Goal: Information Seeking & Learning: Learn about a topic

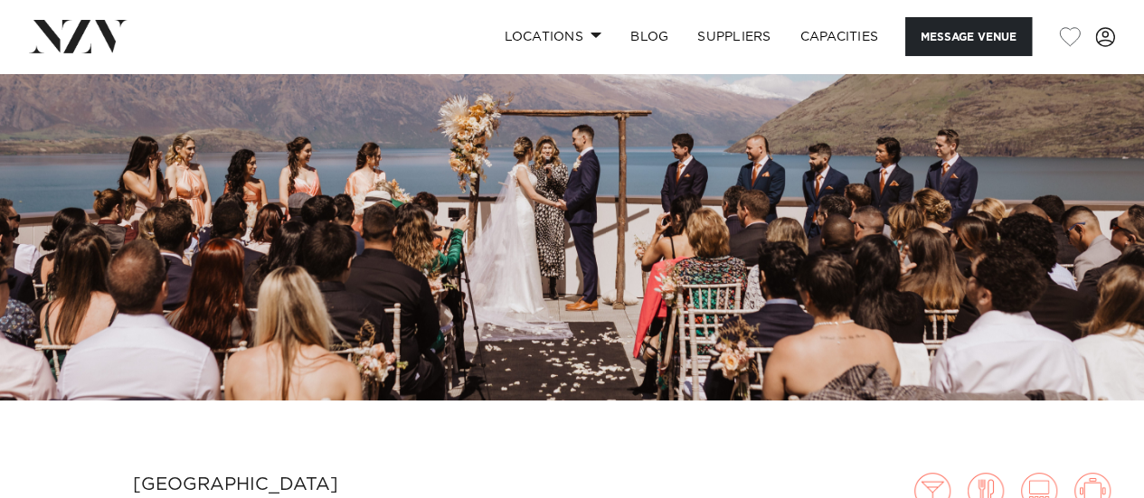
scroll to position [181, 0]
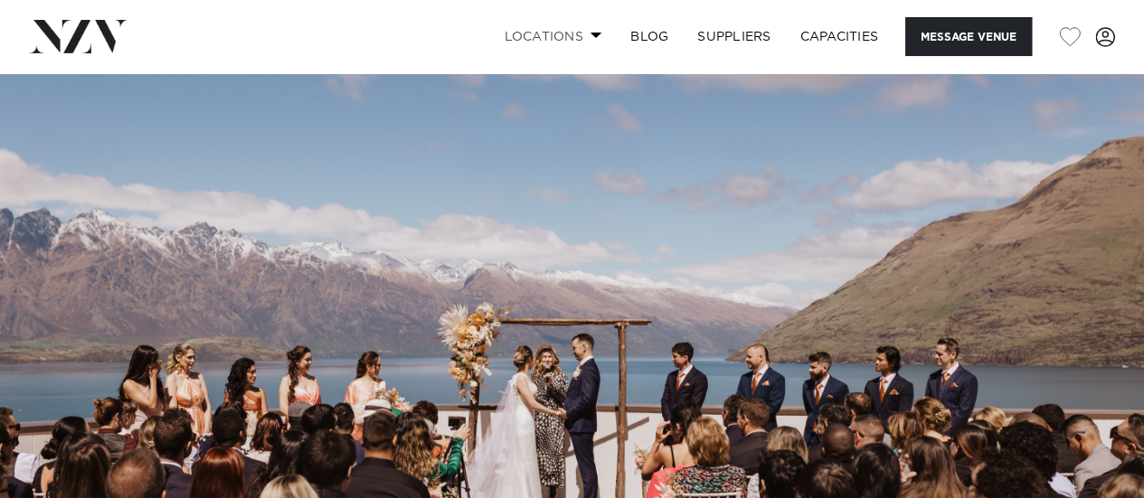
click at [552, 41] on link "Locations" at bounding box center [552, 36] width 127 height 39
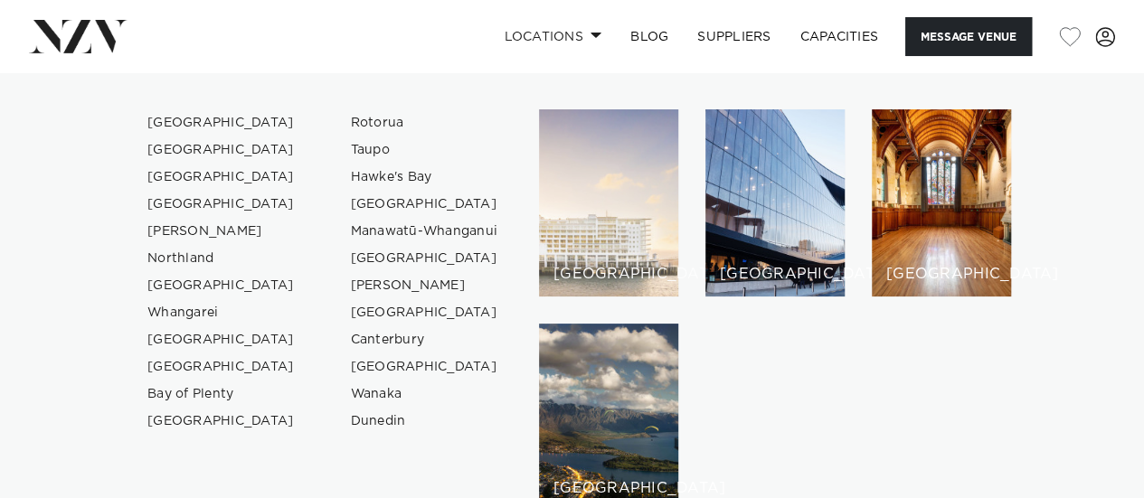
scroll to position [90, 0]
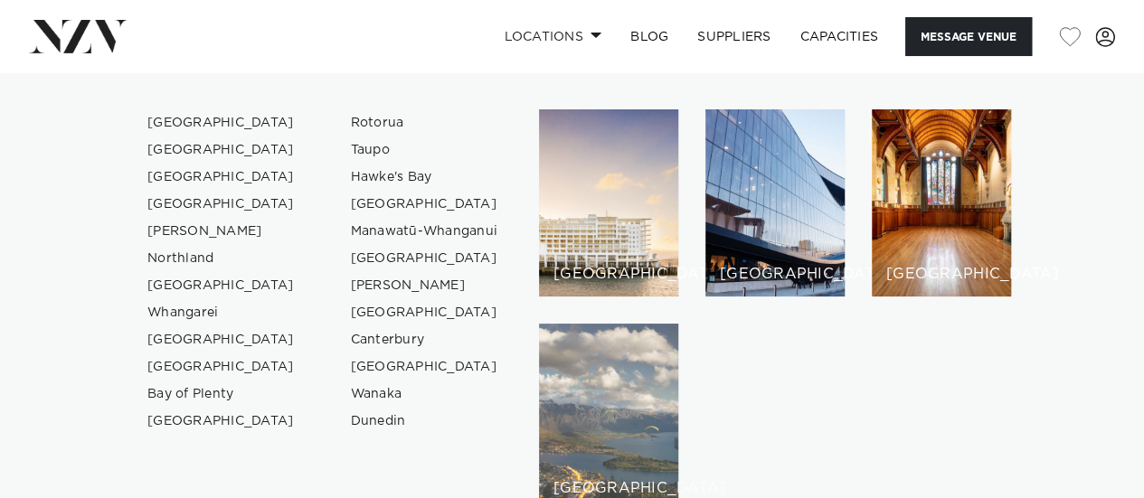
click at [607, 362] on div "[GEOGRAPHIC_DATA]" at bounding box center [608, 417] width 139 height 187
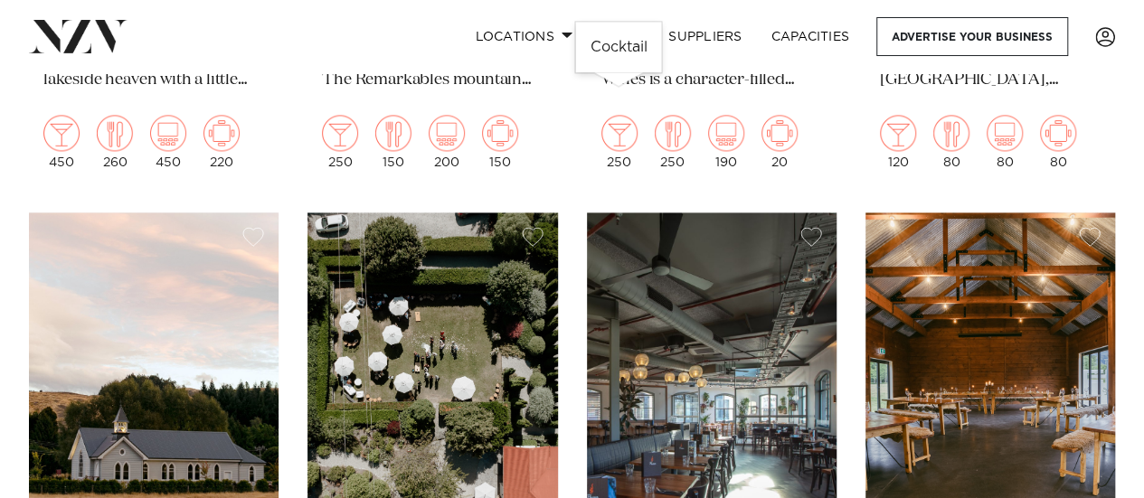
scroll to position [1297, 0]
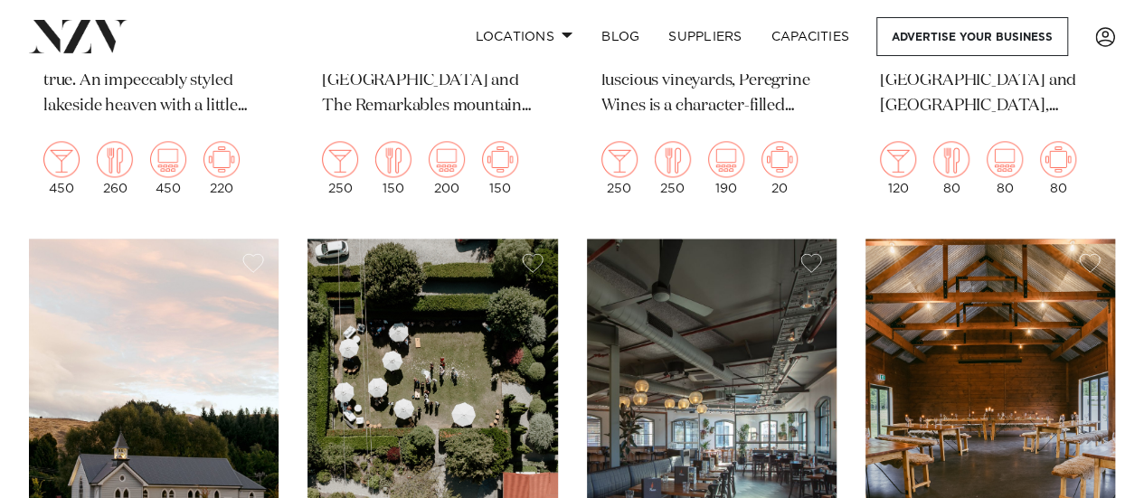
click at [512, 314] on img at bounding box center [431, 406] width 249 height 335
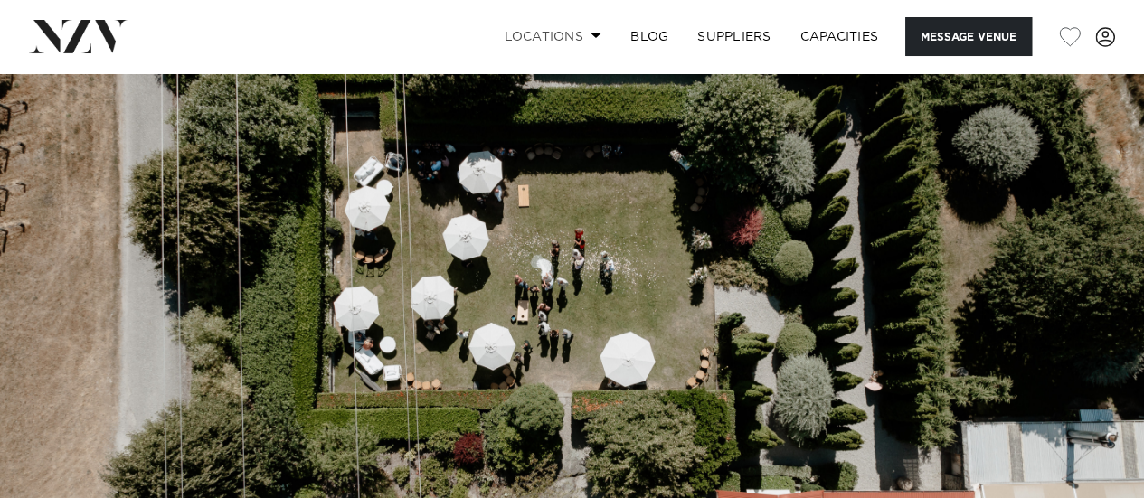
drag, startPoint x: 481, startPoint y: 41, endPoint x: 532, endPoint y: 41, distance: 51.5
click at [483, 41] on div "Locations Auckland Wellington Christchurch Queenstown Hamilton Northland Bay of…" at bounding box center [736, 36] width 757 height 39
click at [537, 40] on link "Locations" at bounding box center [552, 36] width 127 height 39
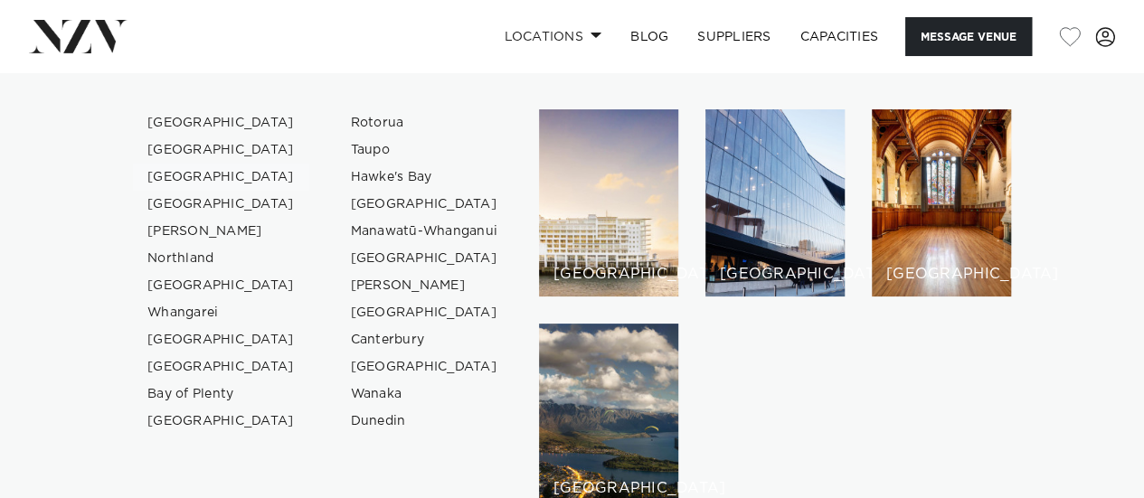
click at [225, 179] on link "[GEOGRAPHIC_DATA]" at bounding box center [221, 177] width 176 height 27
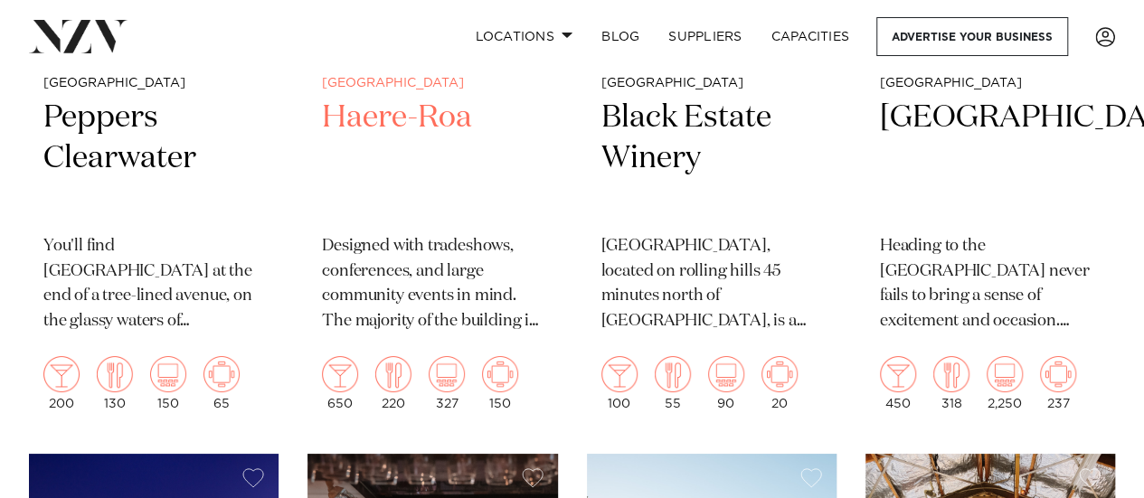
scroll to position [3074, 0]
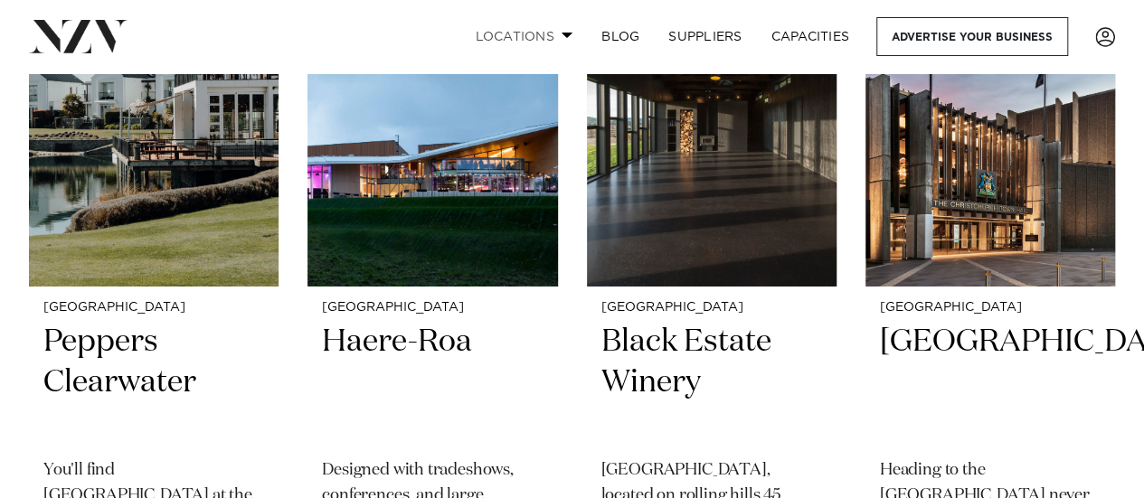
click at [501, 44] on link "Locations" at bounding box center [523, 36] width 127 height 39
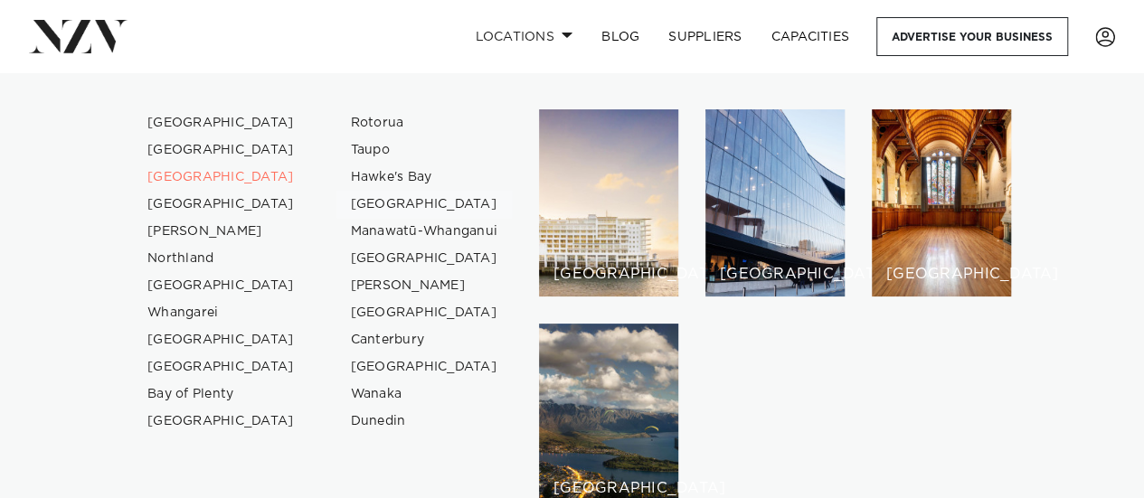
click at [365, 194] on link "[GEOGRAPHIC_DATA]" at bounding box center [424, 204] width 176 height 27
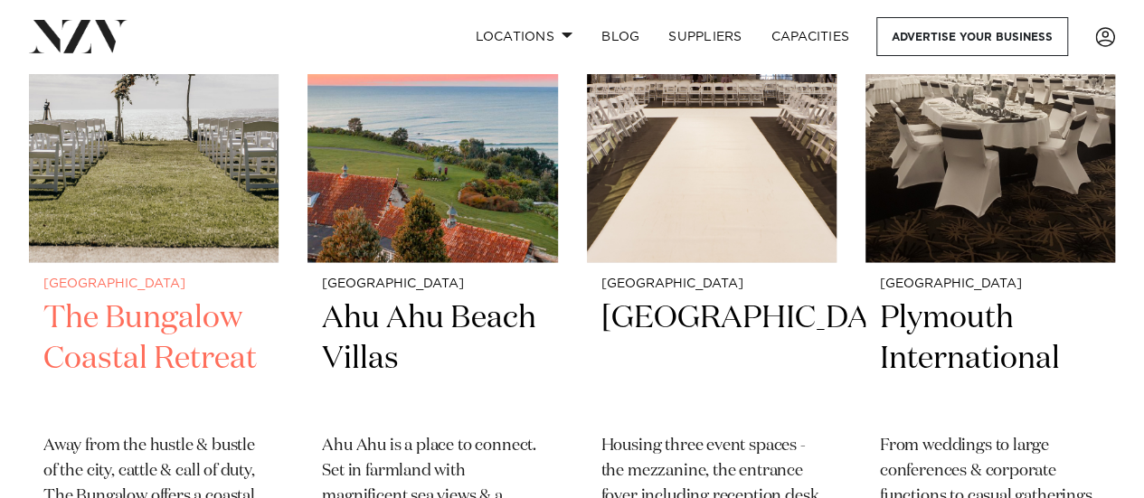
scroll to position [1446, 0]
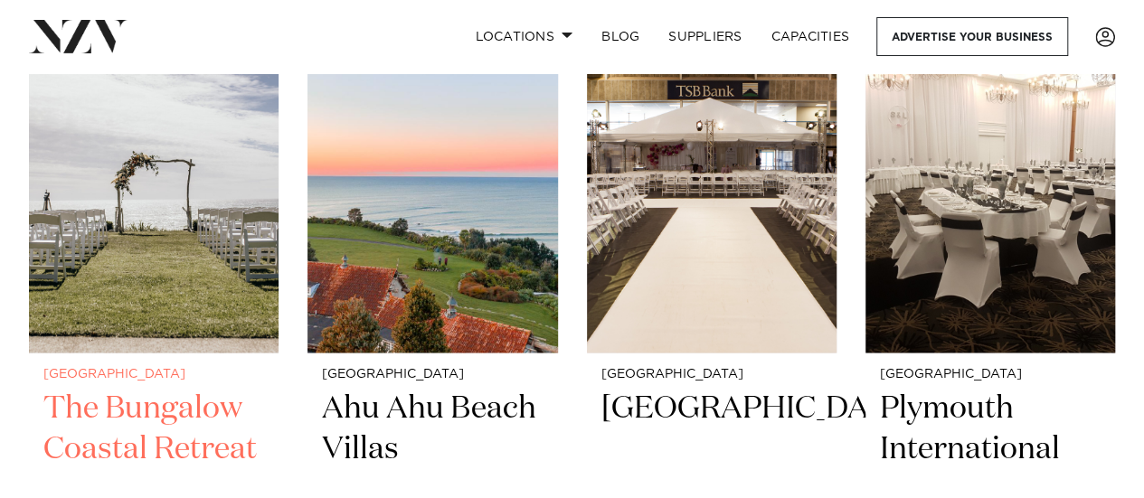
click at [219, 243] on img at bounding box center [153, 184] width 249 height 335
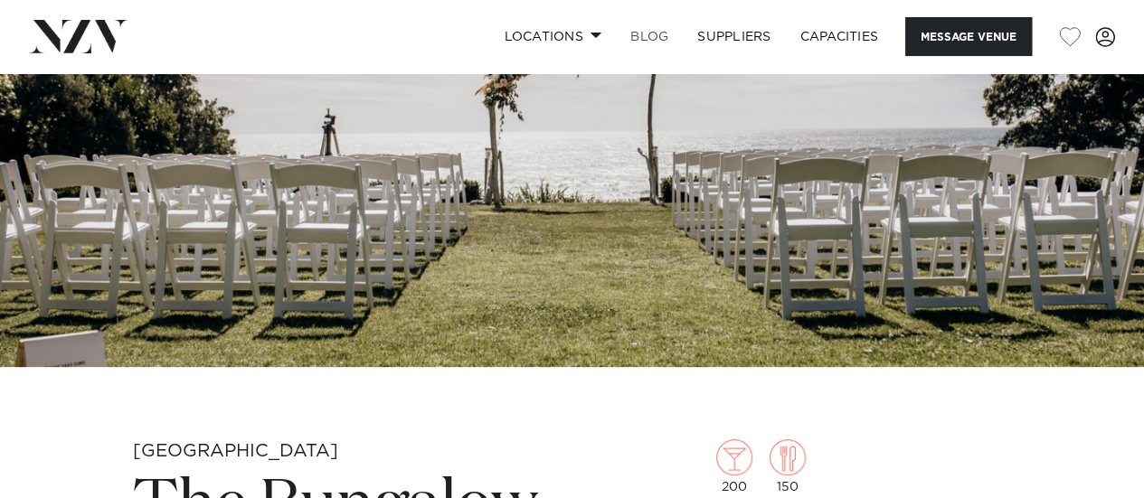
scroll to position [271, 0]
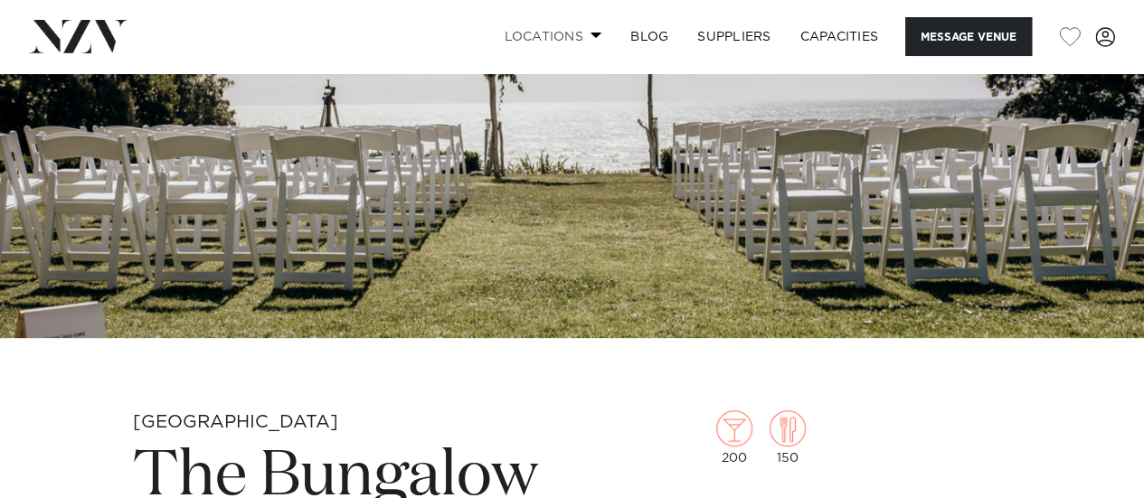
click at [581, 32] on link "Locations" at bounding box center [552, 36] width 127 height 39
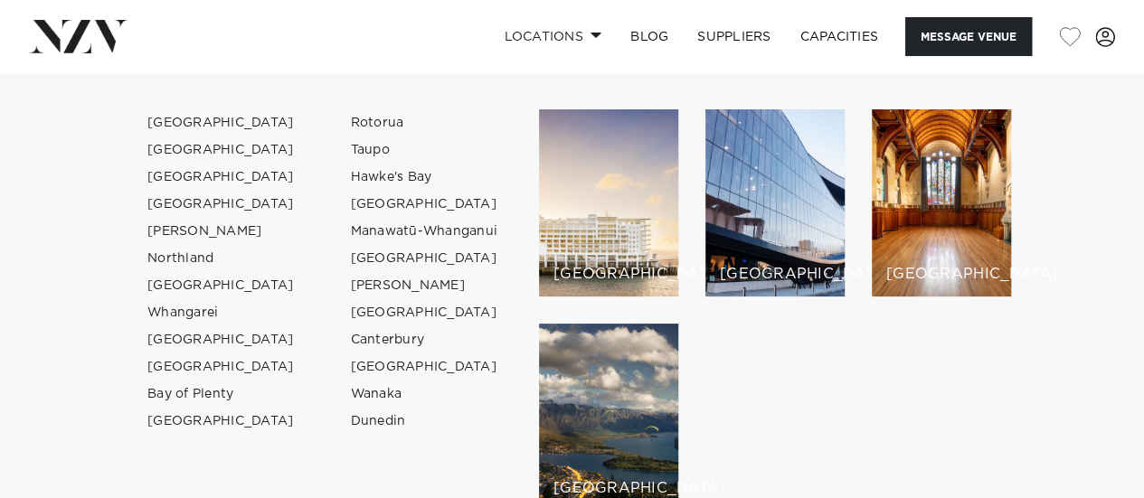
click at [436, 200] on link "[GEOGRAPHIC_DATA]" at bounding box center [424, 204] width 176 height 27
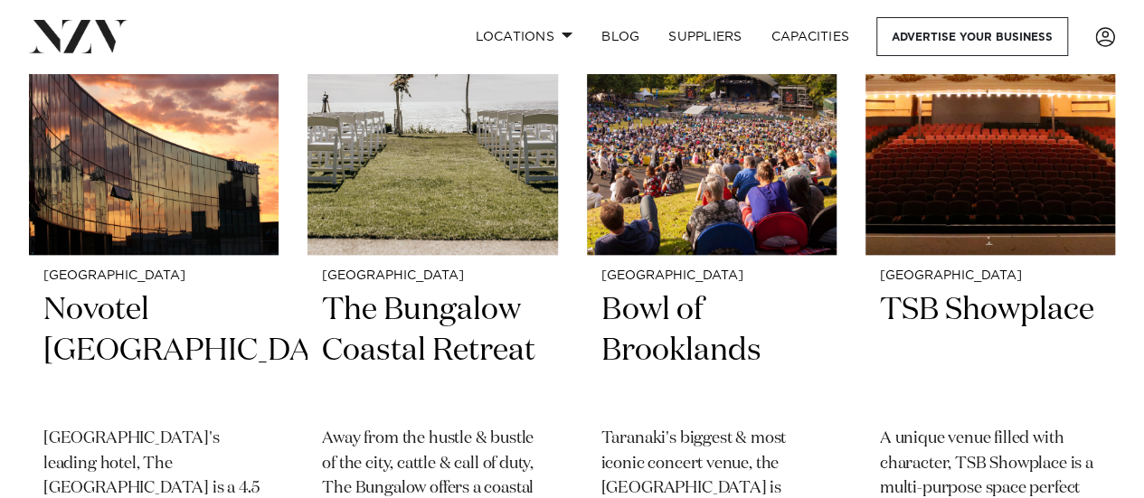
scroll to position [814, 0]
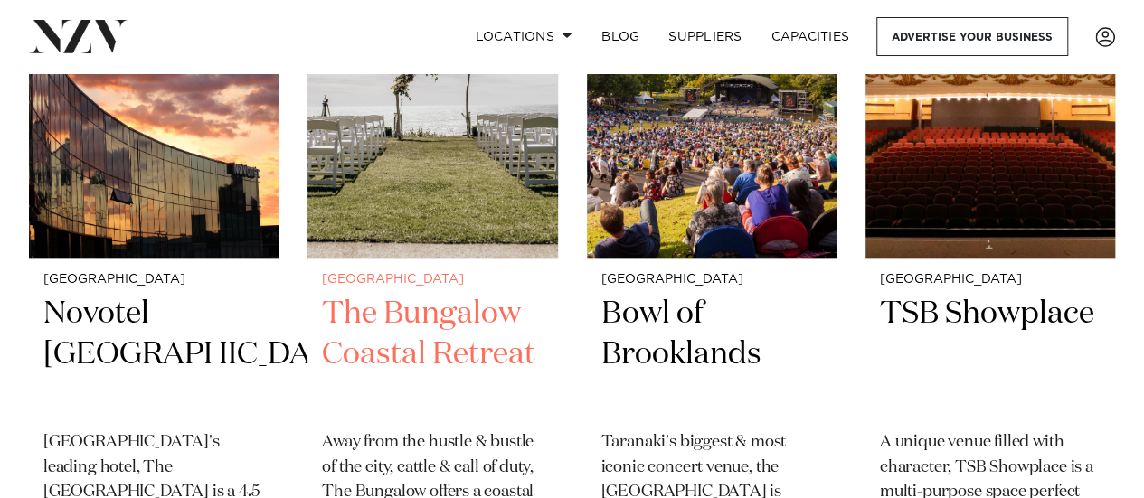
click at [381, 236] on img at bounding box center [431, 90] width 249 height 335
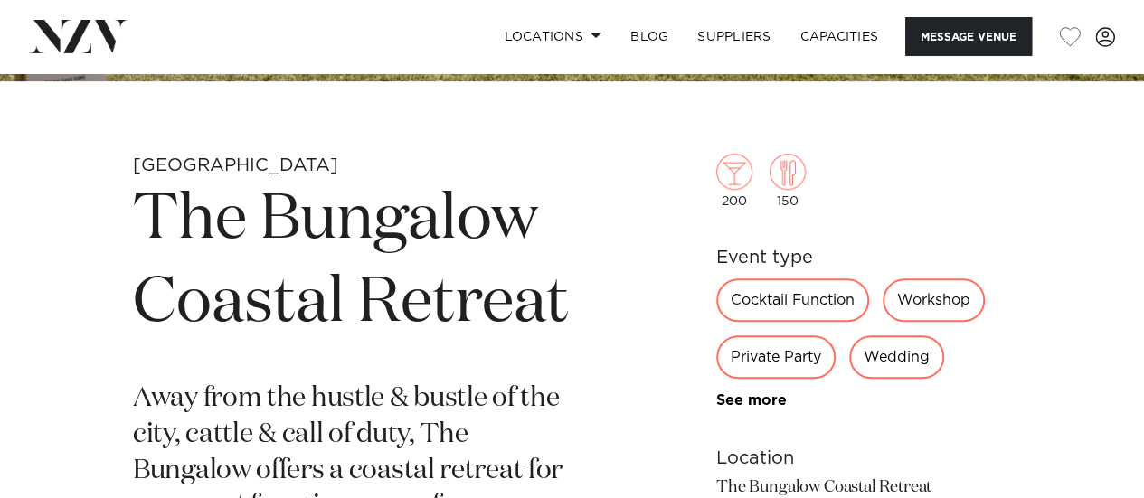
scroll to position [542, 0]
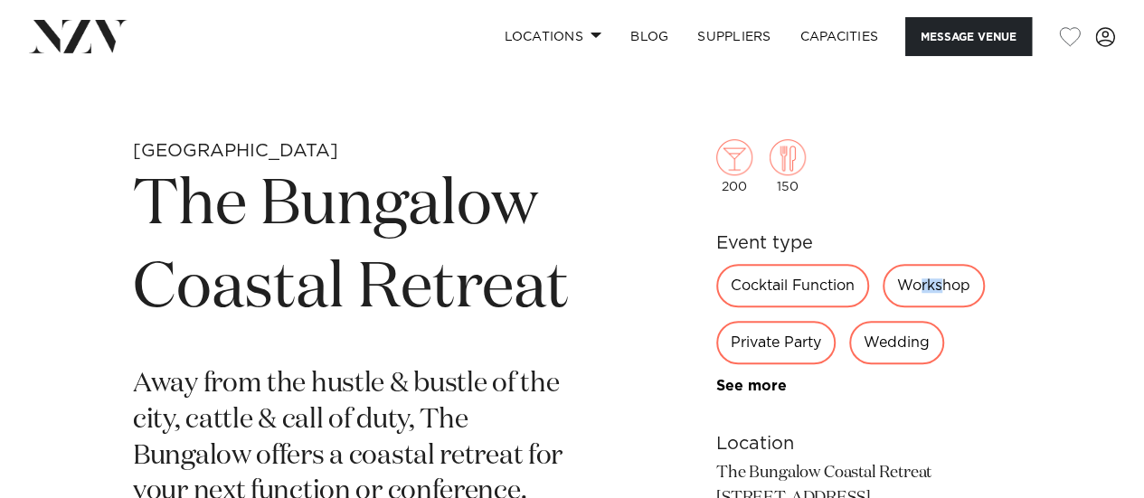
drag, startPoint x: 947, startPoint y: 282, endPoint x: 921, endPoint y: 294, distance: 28.7
click at [921, 294] on div "Workshop" at bounding box center [933, 285] width 102 height 43
click at [697, 336] on div "New Plymouth The Bungalow Coastal Retreat Away from the hustle & bustle of the …" at bounding box center [571, 425] width 1115 height 573
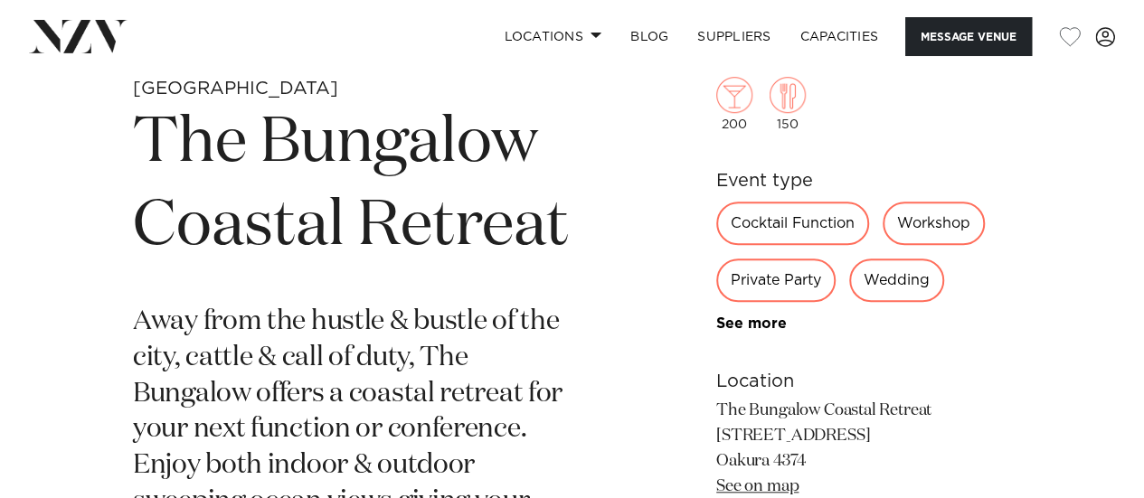
scroll to position [633, 0]
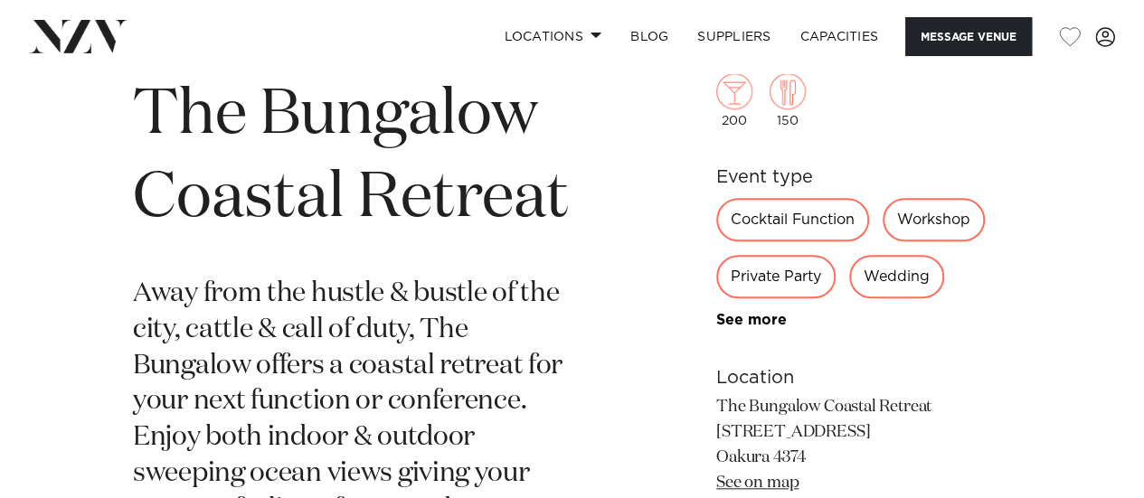
click at [908, 296] on div "Wedding" at bounding box center [896, 276] width 95 height 43
click at [890, 287] on div "Wedding" at bounding box center [896, 276] width 95 height 43
click at [886, 292] on div "Wedding" at bounding box center [896, 276] width 95 height 43
click at [888, 288] on div "Wedding" at bounding box center [896, 276] width 95 height 43
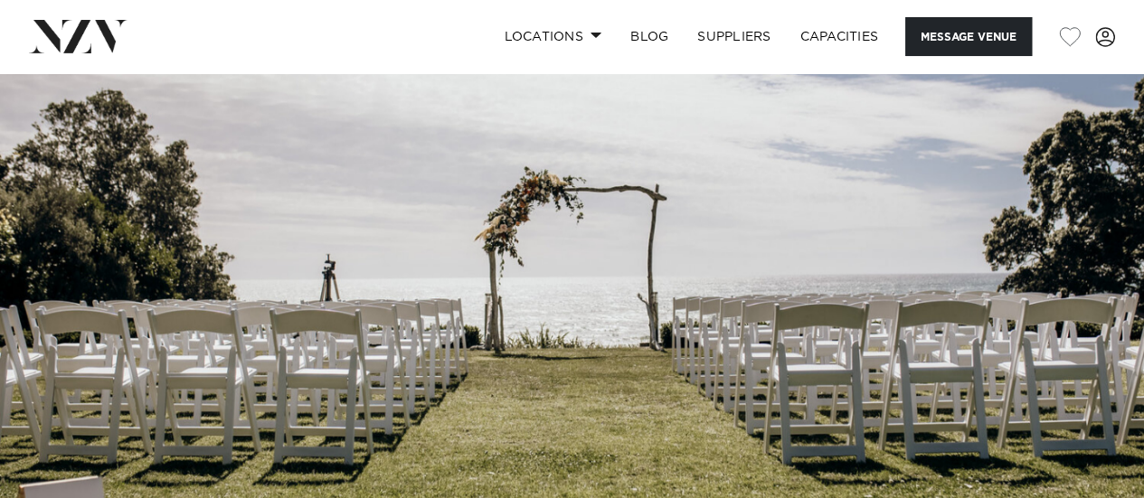
scroll to position [90, 0]
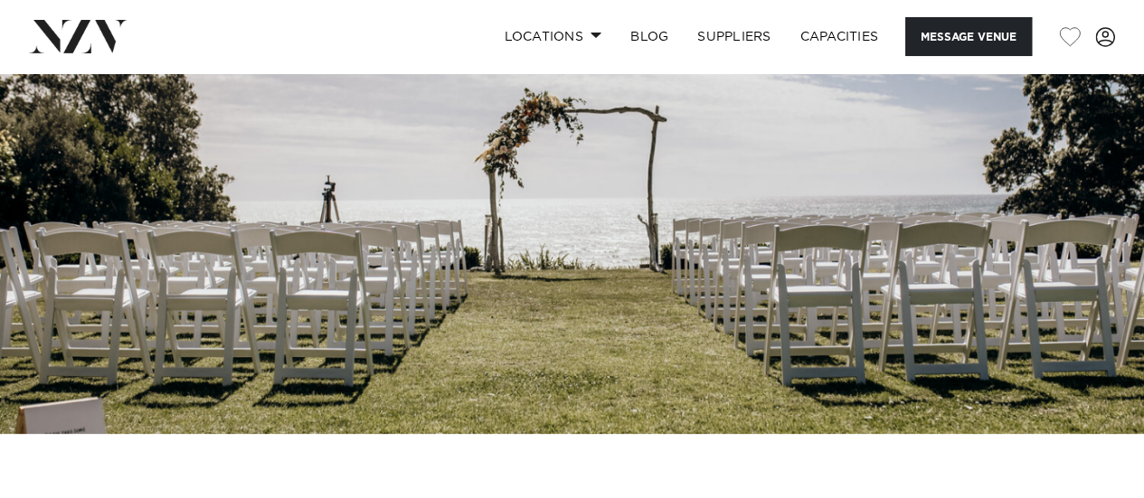
scroll to position [90, 0]
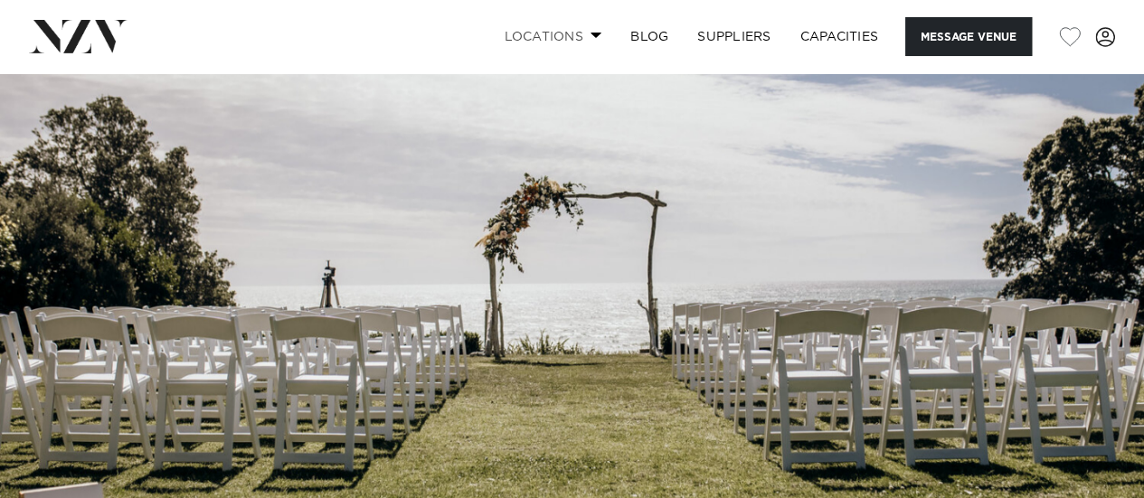
click at [523, 31] on link "Locations" at bounding box center [552, 36] width 127 height 39
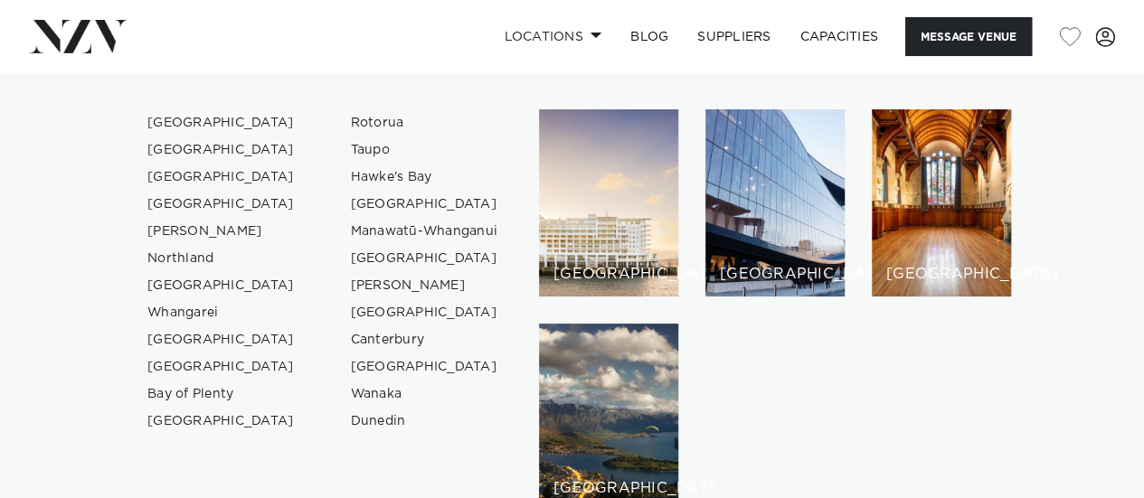
click at [181, 127] on link "[GEOGRAPHIC_DATA]" at bounding box center [221, 122] width 176 height 27
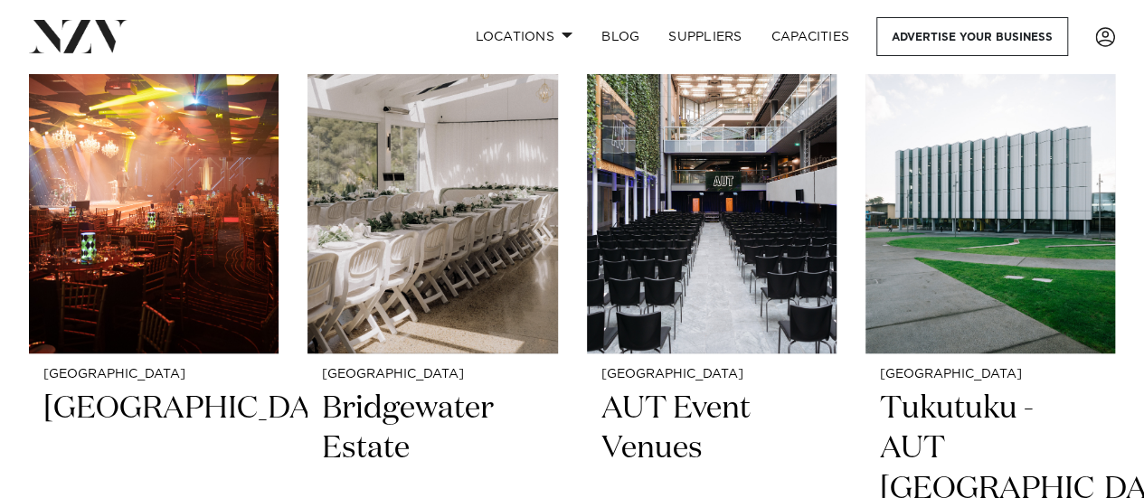
scroll to position [7413, 0]
click at [528, 41] on link "Locations" at bounding box center [523, 36] width 127 height 39
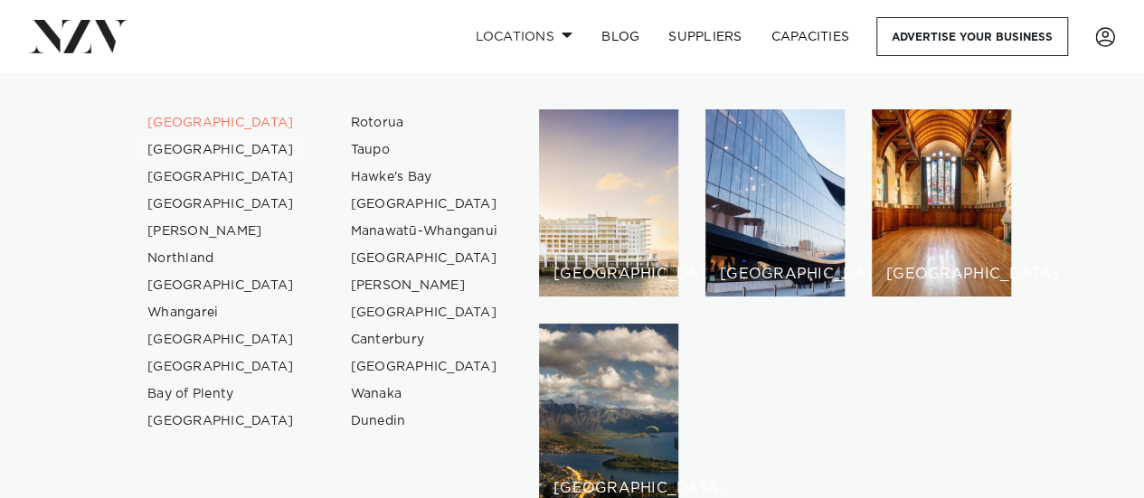
click at [187, 152] on link "[GEOGRAPHIC_DATA]" at bounding box center [221, 150] width 176 height 27
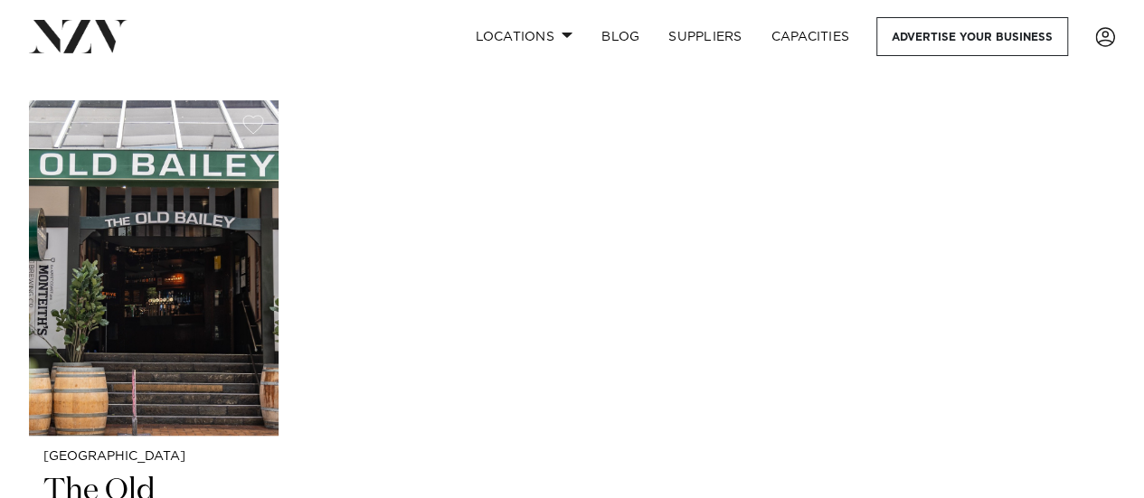
scroll to position [7322, 0]
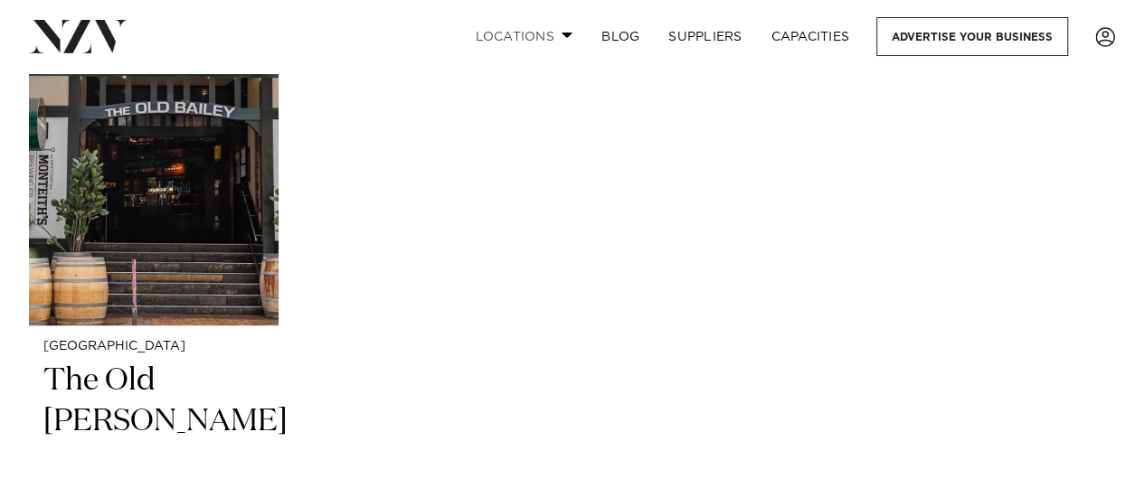
click at [532, 33] on link "Locations" at bounding box center [523, 36] width 127 height 39
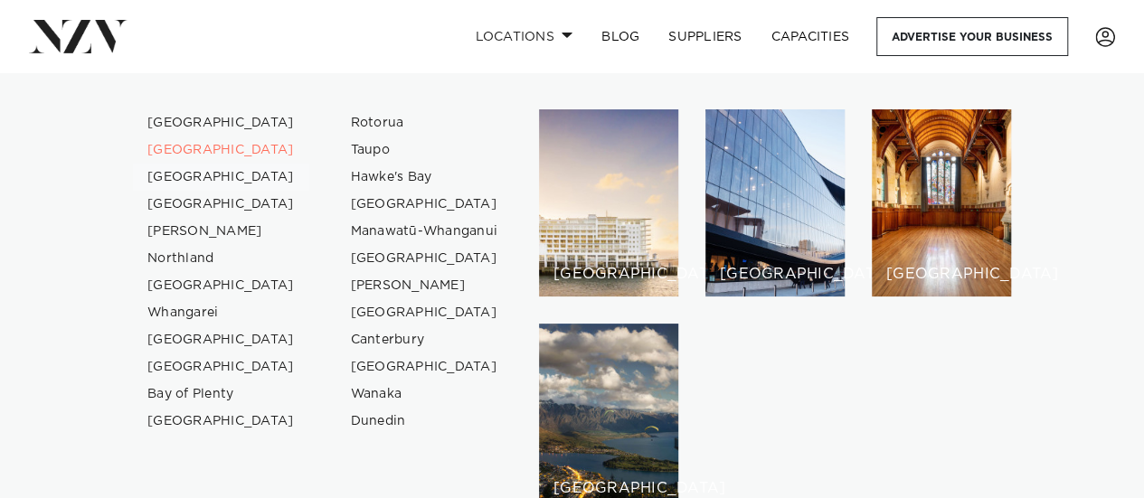
click at [205, 177] on link "[GEOGRAPHIC_DATA]" at bounding box center [221, 177] width 176 height 27
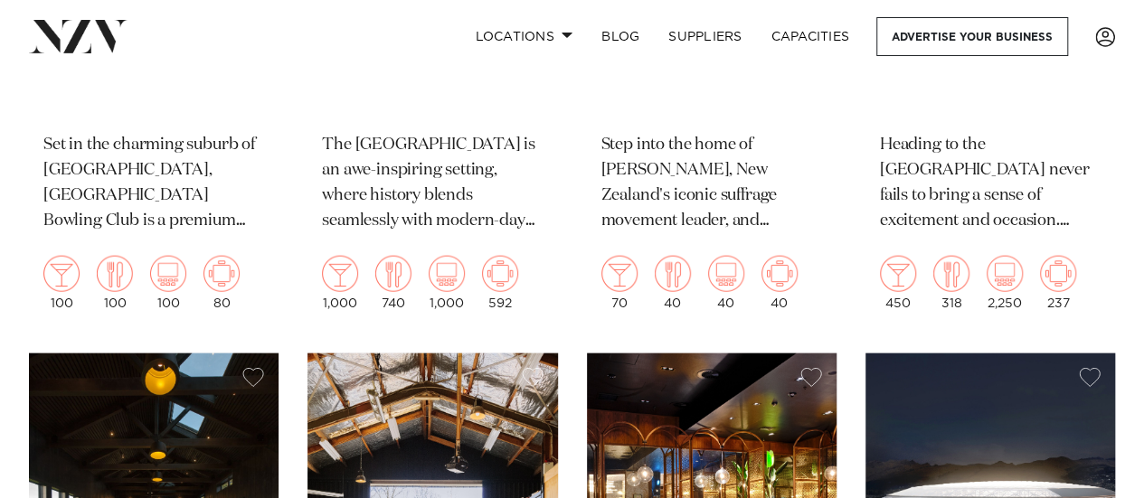
scroll to position [2170, 0]
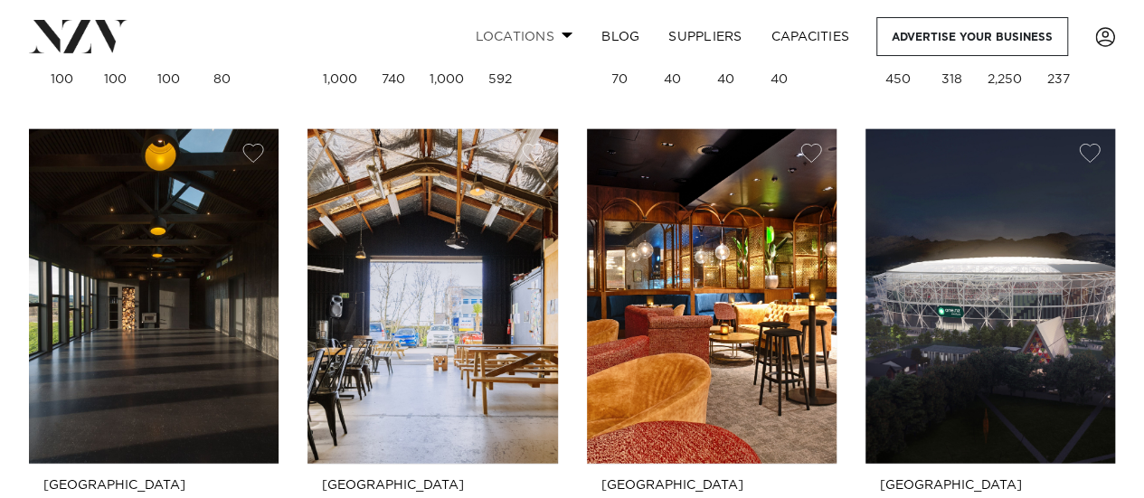
click at [534, 23] on link "Locations" at bounding box center [523, 36] width 127 height 39
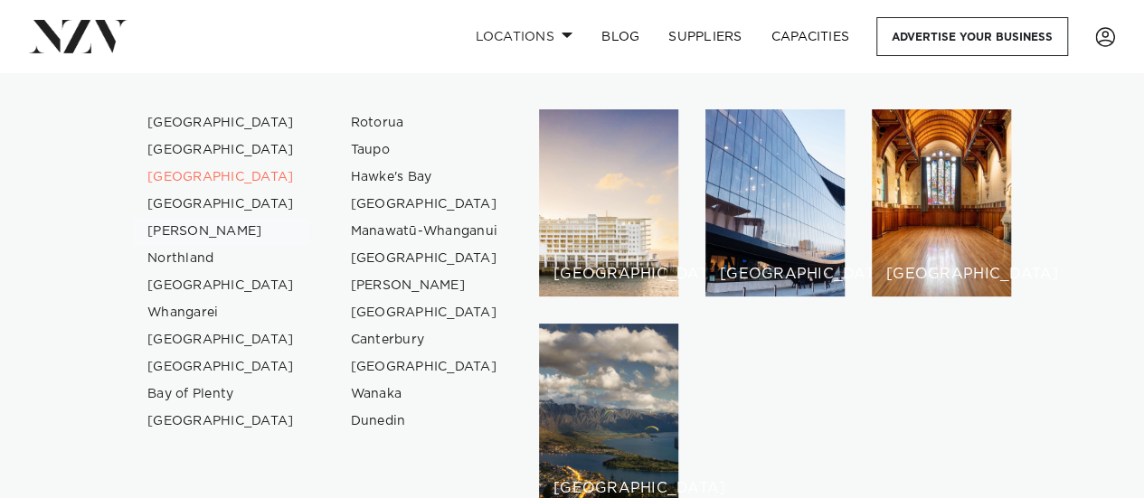
click at [184, 231] on link "[PERSON_NAME]" at bounding box center [221, 231] width 176 height 27
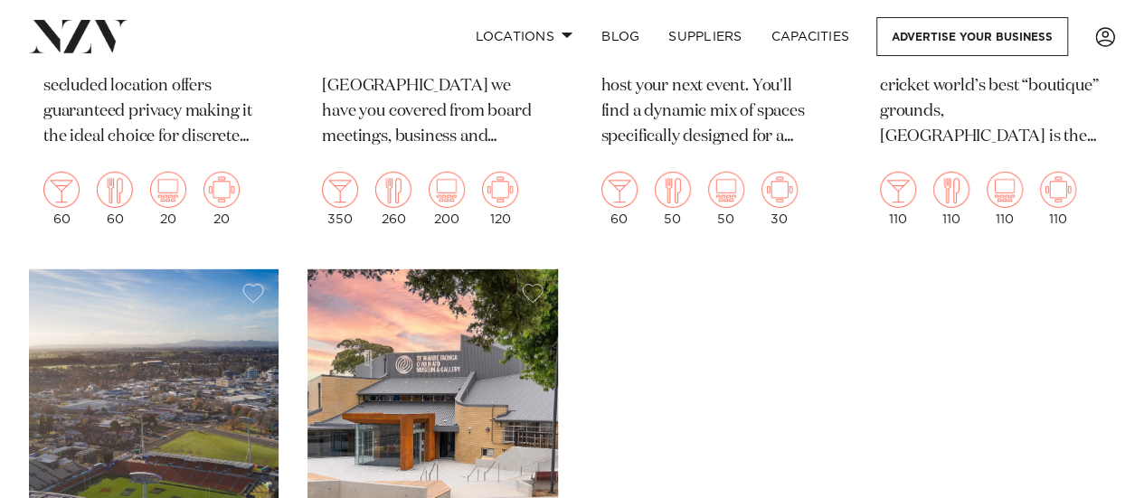
scroll to position [2712, 0]
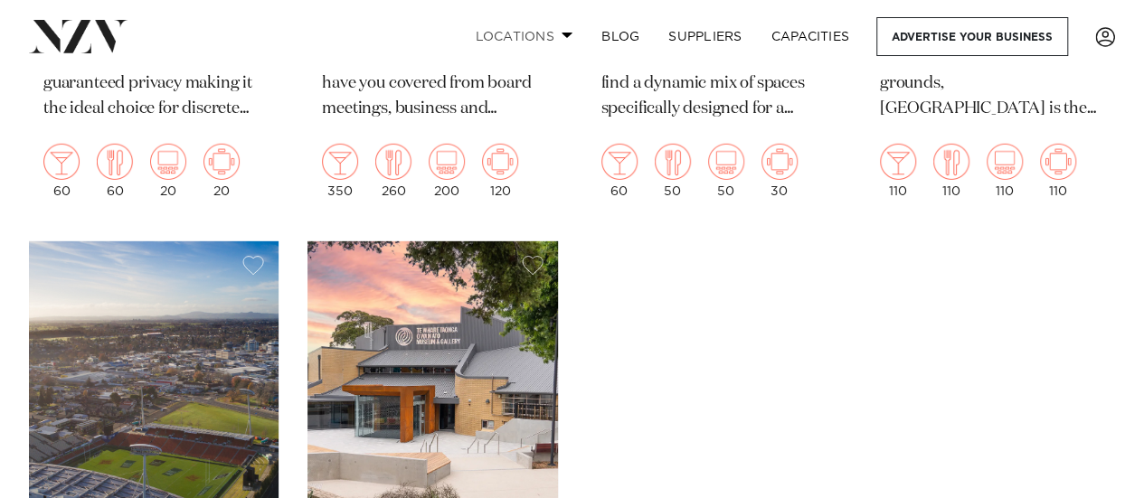
click at [504, 40] on link "Locations" at bounding box center [523, 36] width 127 height 39
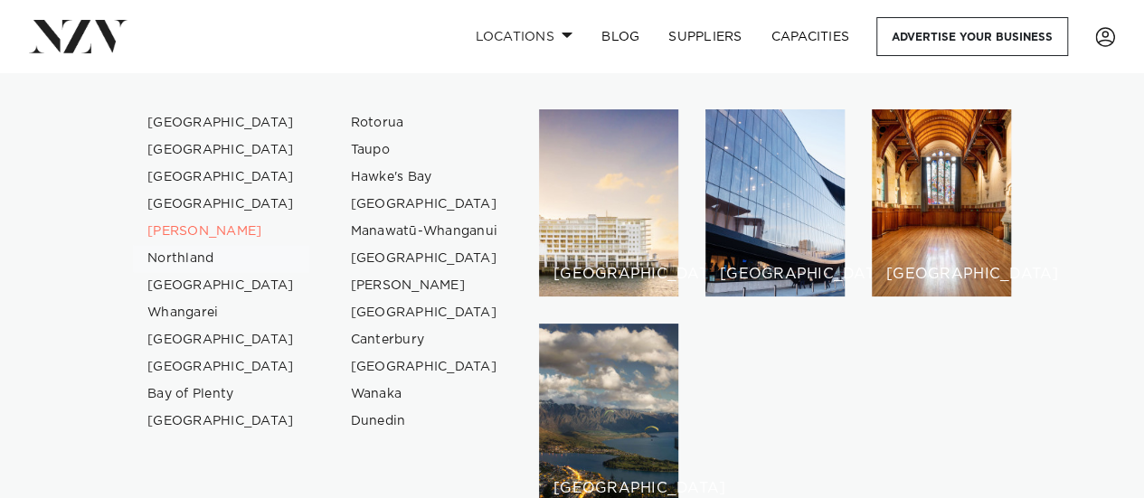
click at [202, 257] on link "Northland" at bounding box center [221, 258] width 176 height 27
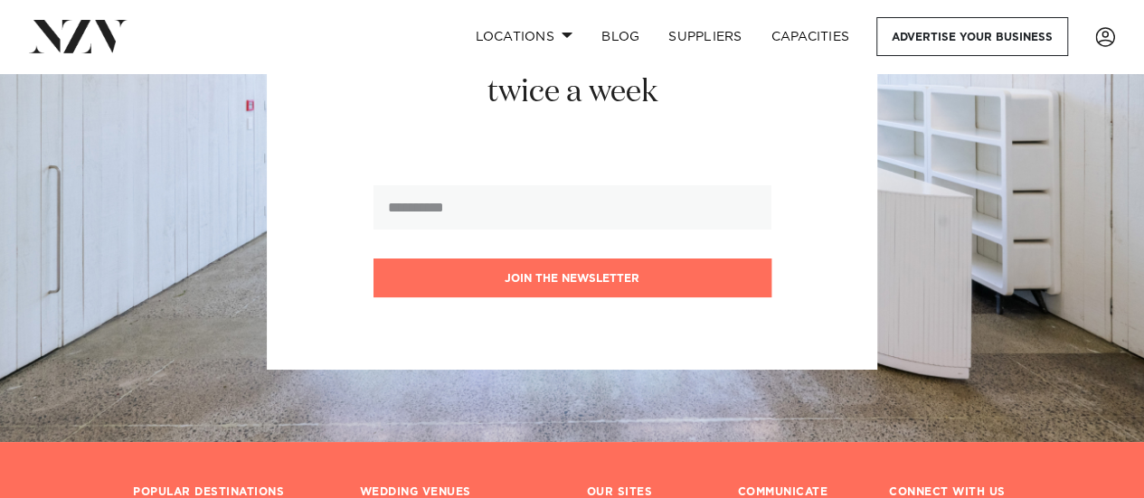
scroll to position [3345, 0]
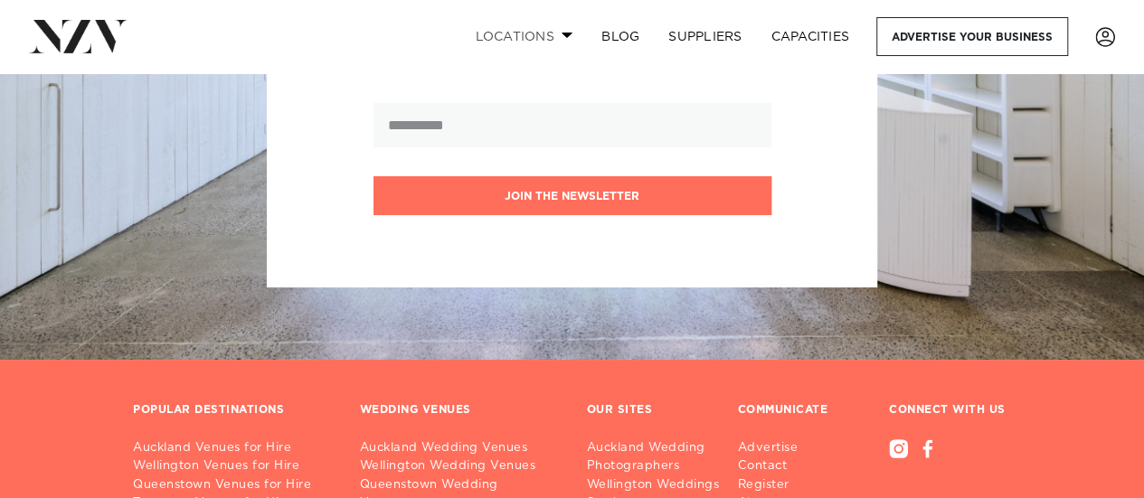
click at [494, 37] on link "Locations" at bounding box center [523, 36] width 127 height 39
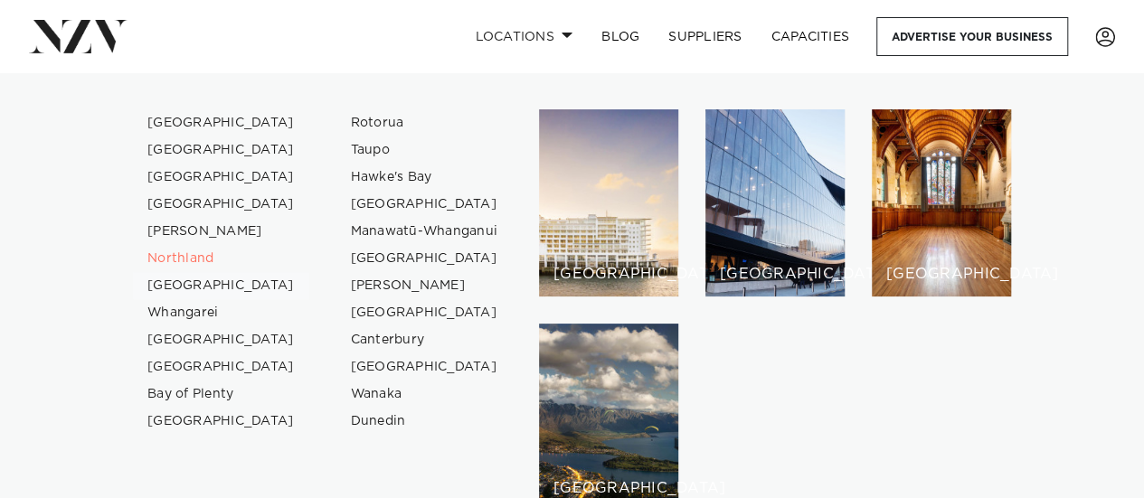
click at [200, 281] on link "[GEOGRAPHIC_DATA]" at bounding box center [221, 285] width 176 height 27
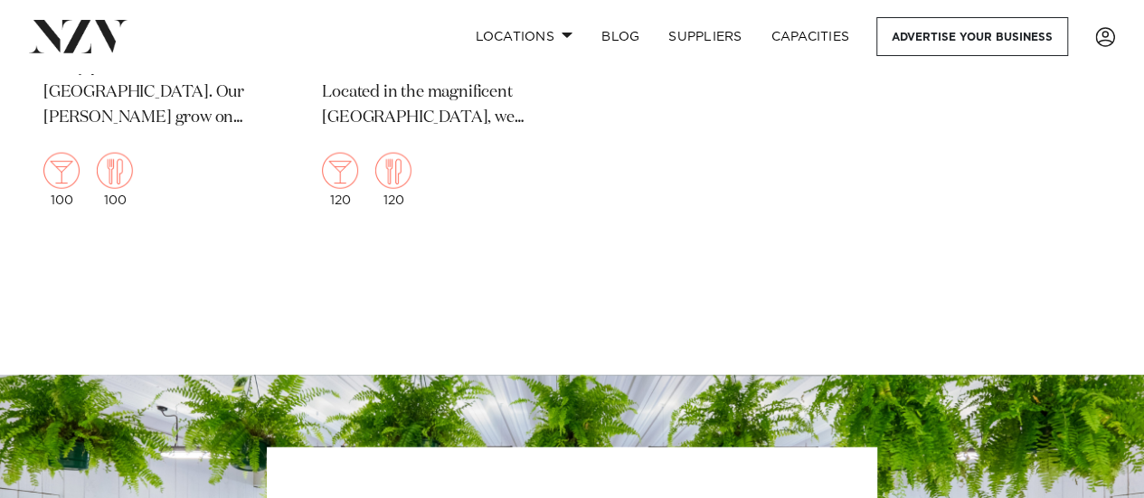
scroll to position [2079, 0]
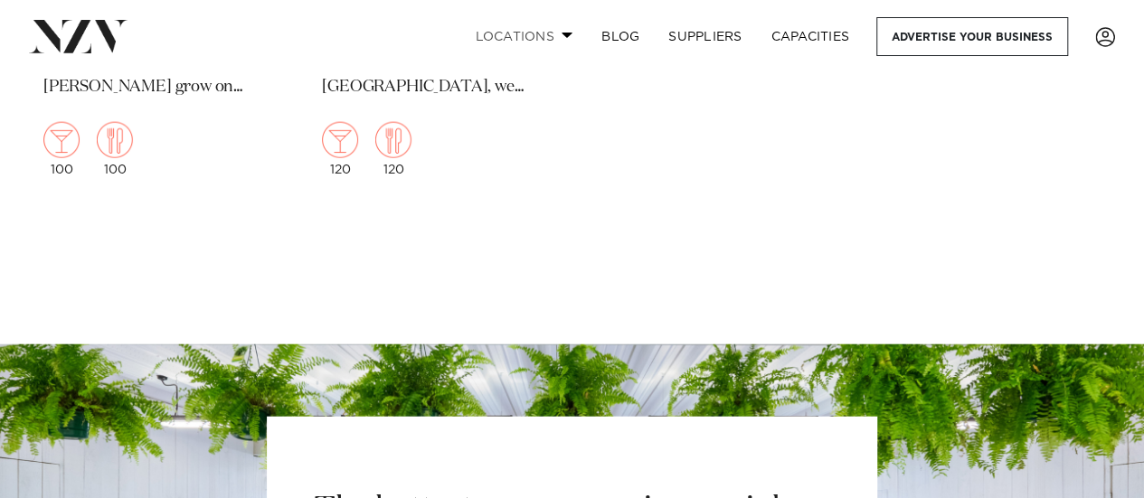
click at [544, 30] on link "Locations" at bounding box center [523, 36] width 127 height 39
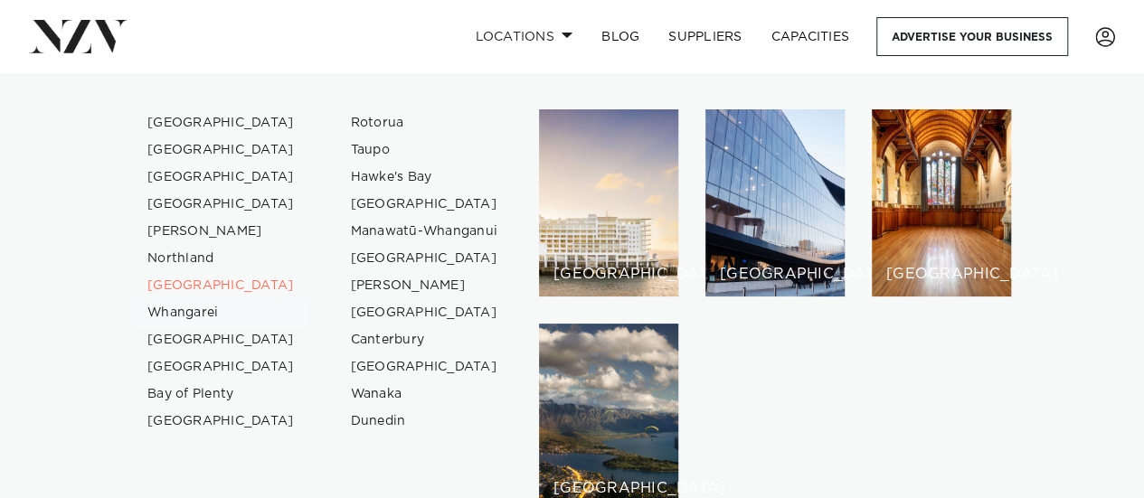
click at [190, 318] on link "Whangarei" at bounding box center [221, 312] width 176 height 27
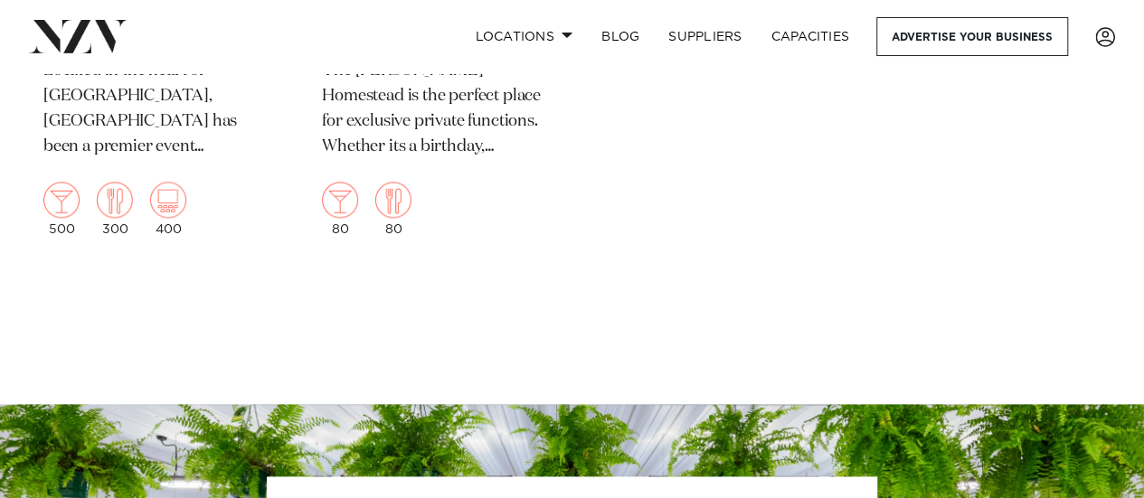
scroll to position [904, 0]
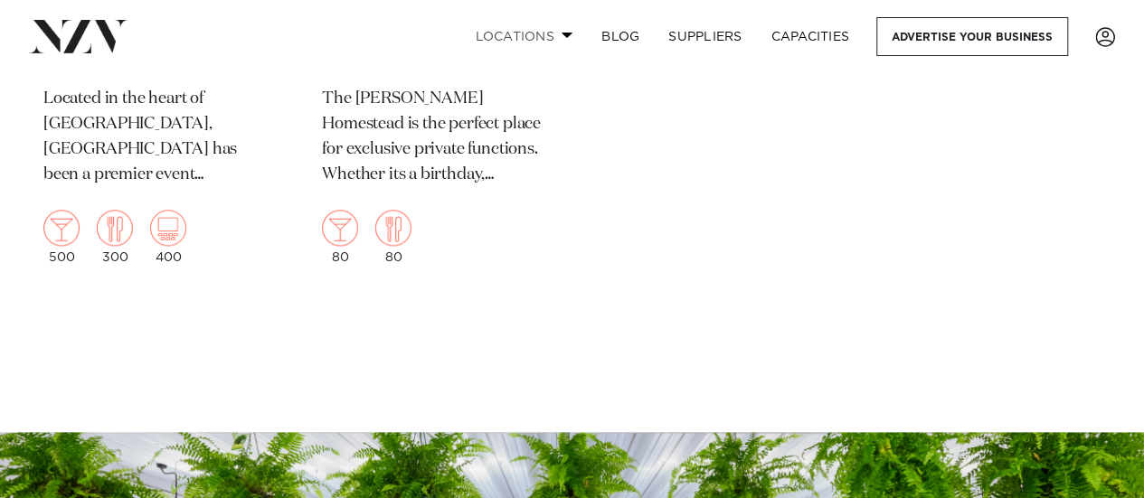
click at [537, 37] on link "Locations" at bounding box center [523, 36] width 127 height 39
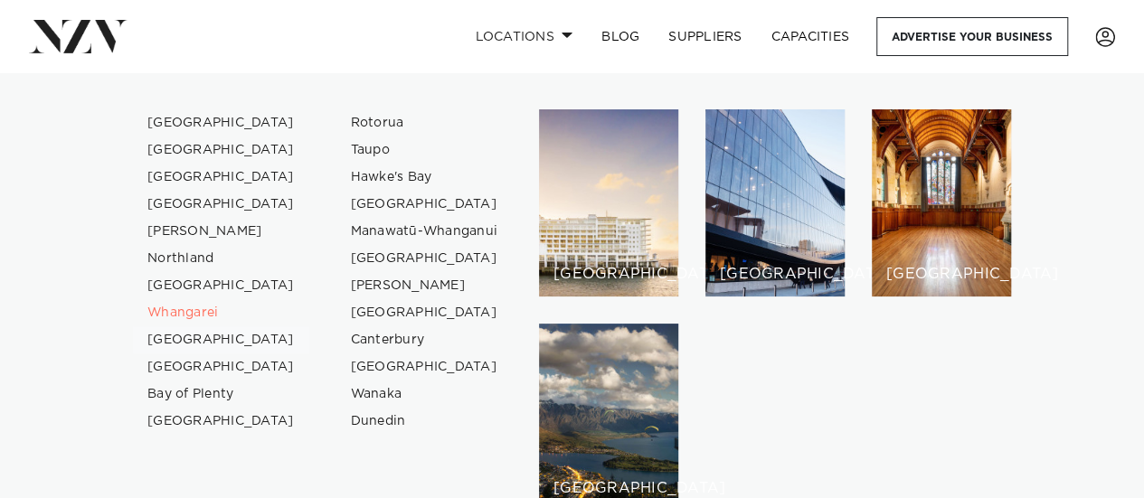
click at [205, 352] on link "[GEOGRAPHIC_DATA]" at bounding box center [221, 339] width 176 height 27
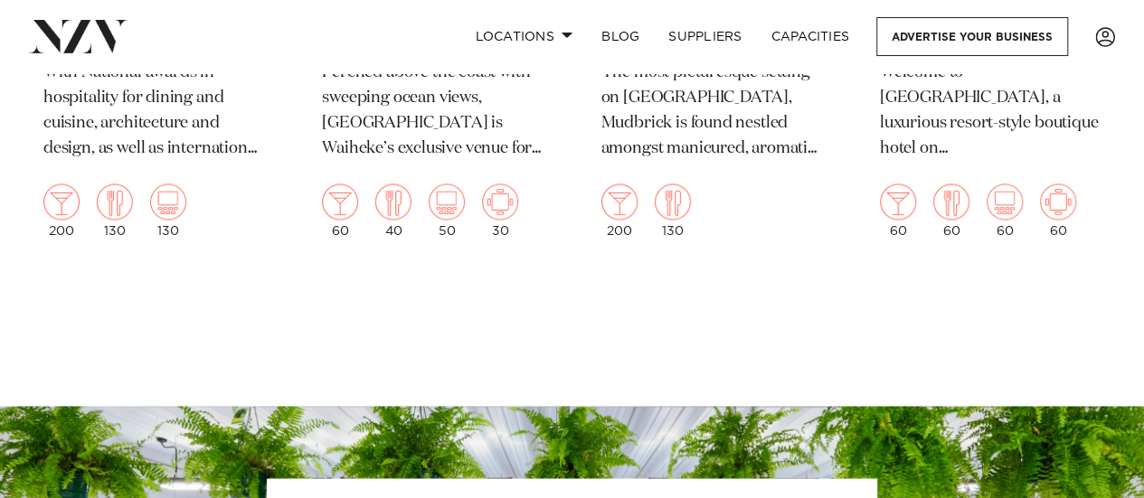
scroll to position [1085, 0]
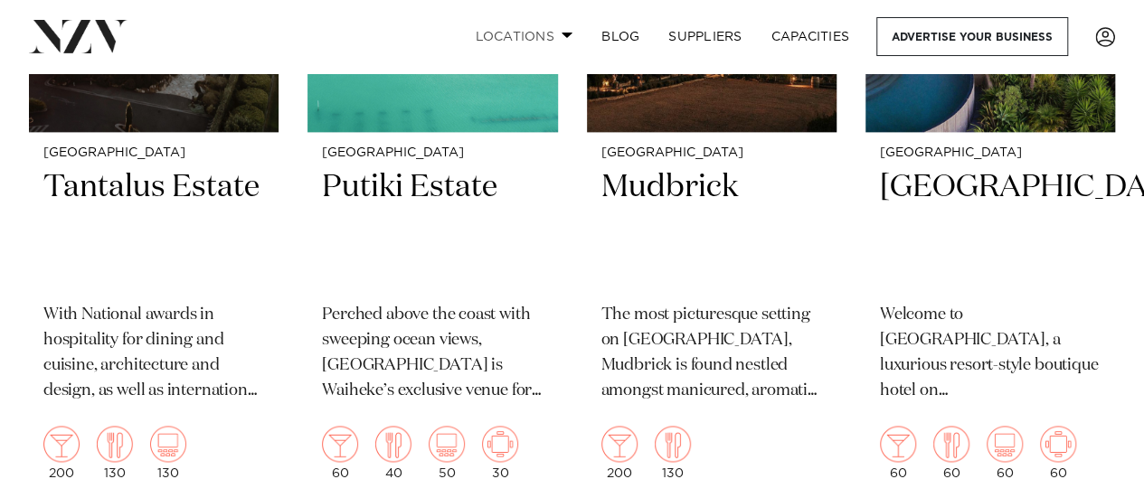
click at [502, 28] on link "Locations" at bounding box center [523, 36] width 127 height 39
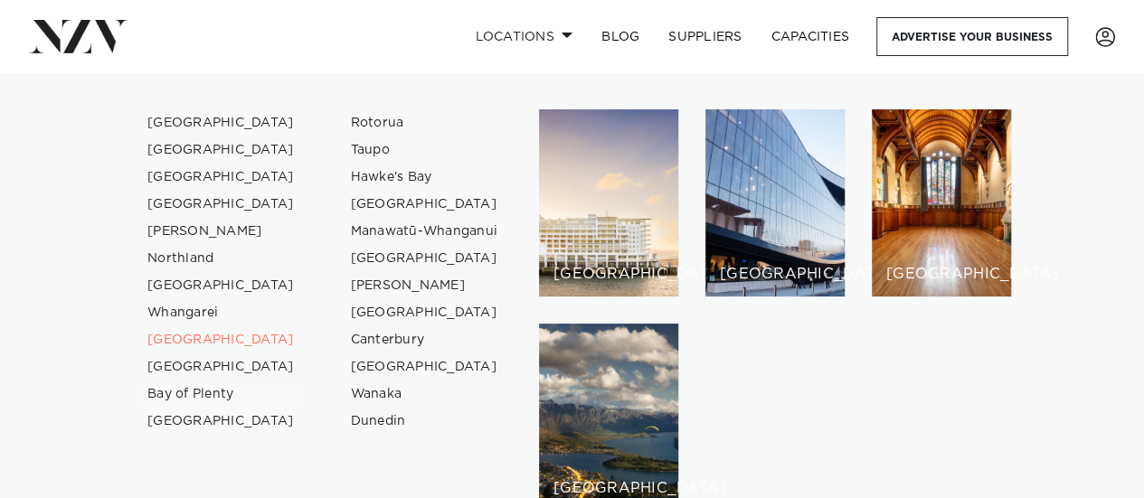
click at [190, 381] on link "Bay of Plenty" at bounding box center [221, 394] width 176 height 27
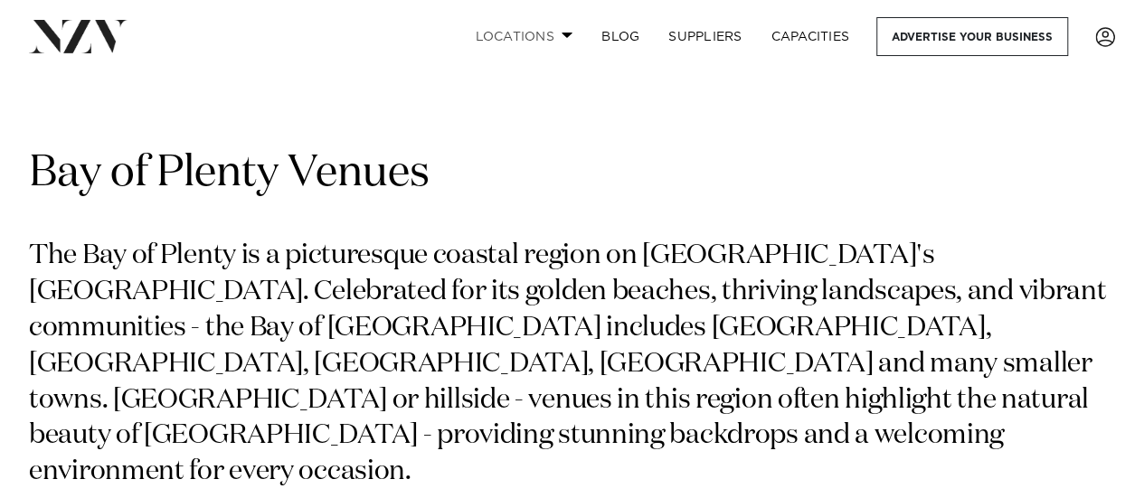
drag, startPoint x: 504, startPoint y: 26, endPoint x: 507, endPoint y: 44, distance: 18.3
click at [506, 27] on link "Locations" at bounding box center [523, 36] width 127 height 39
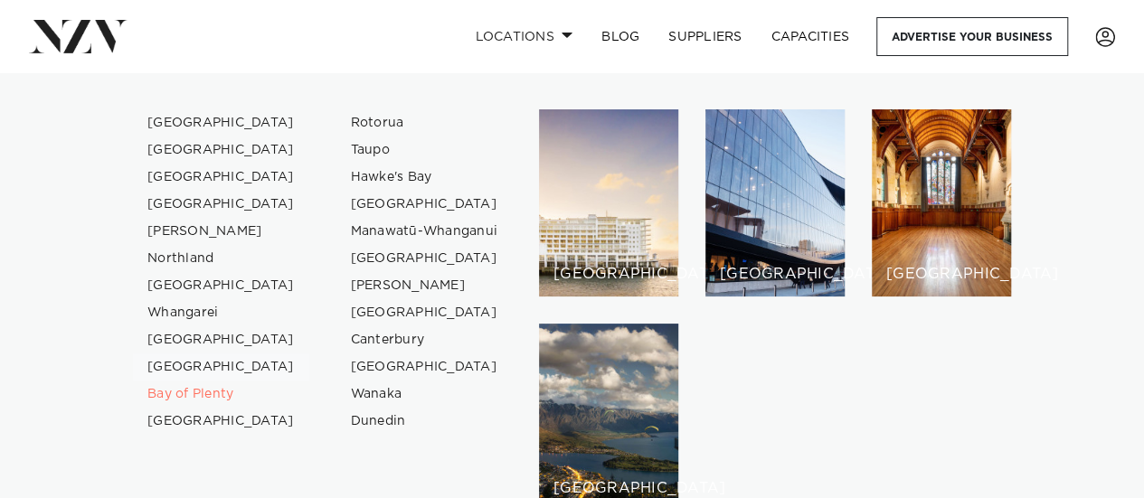
click at [187, 362] on link "[GEOGRAPHIC_DATA]" at bounding box center [221, 366] width 176 height 27
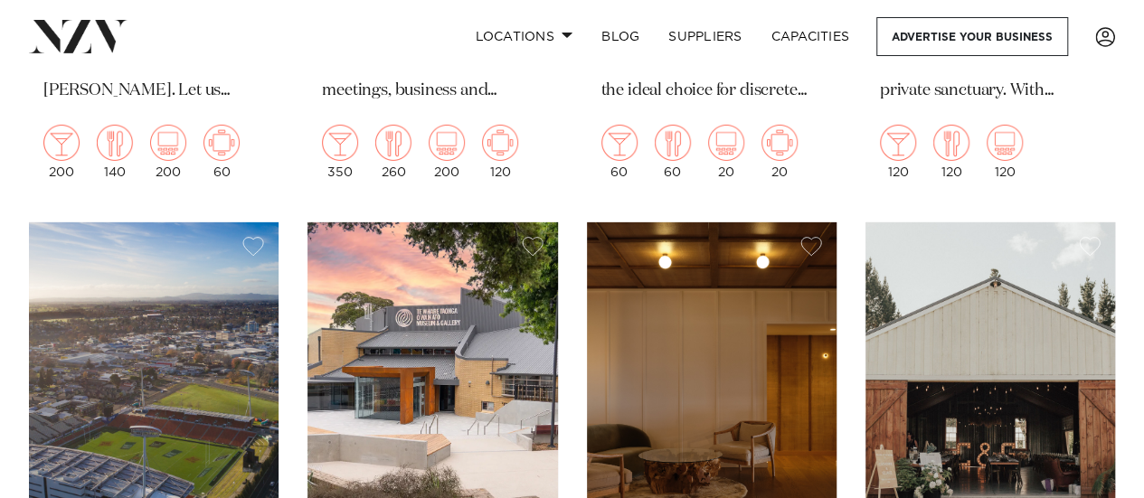
scroll to position [2893, 0]
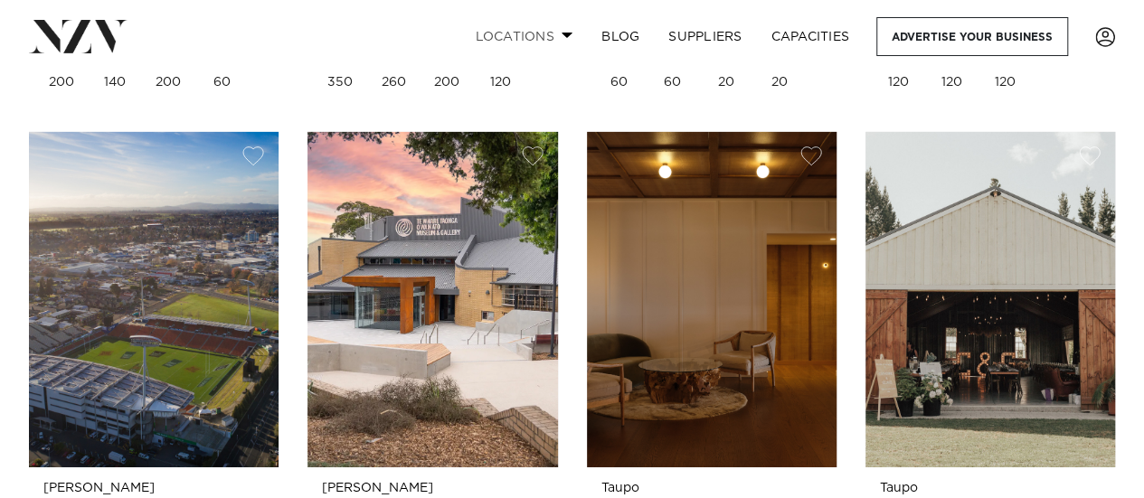
click at [483, 33] on link "Locations" at bounding box center [523, 36] width 127 height 39
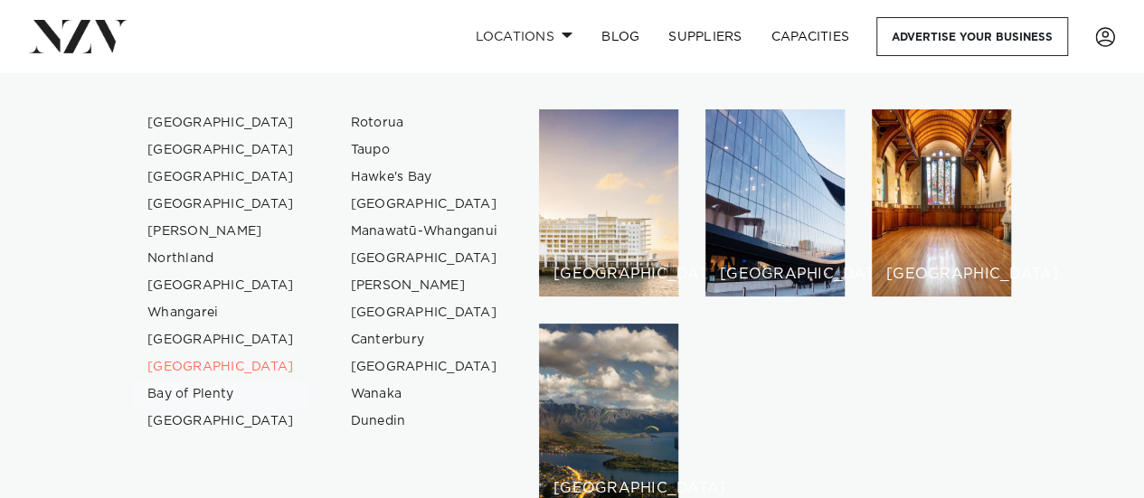
click at [197, 384] on link "Bay of Plenty" at bounding box center [221, 394] width 176 height 27
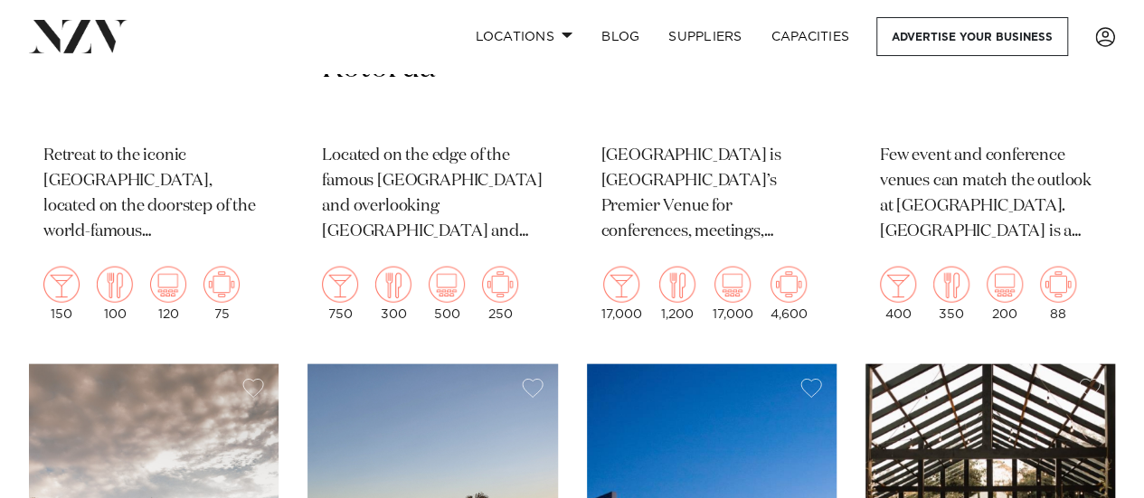
scroll to position [2079, 0]
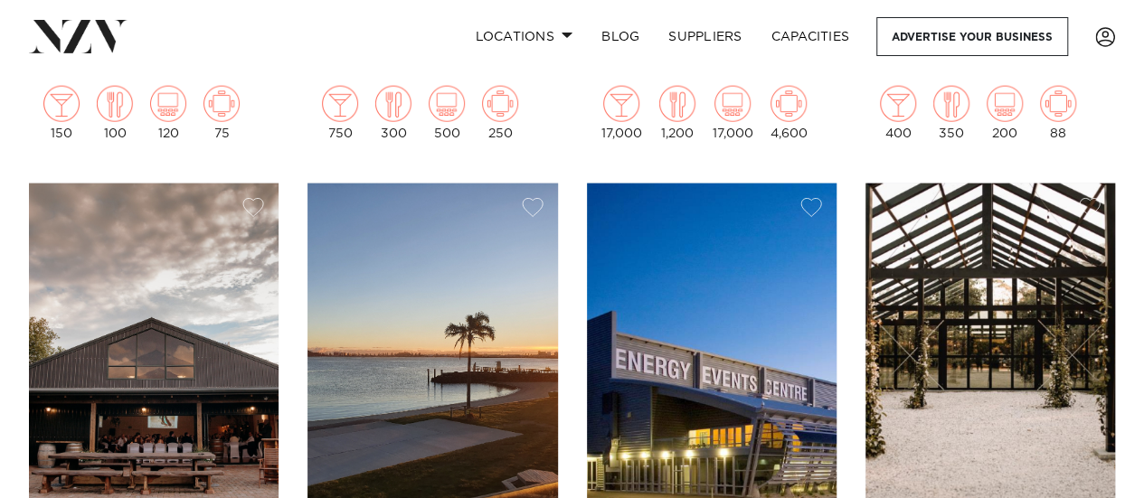
click at [365, 364] on img at bounding box center [431, 351] width 249 height 335
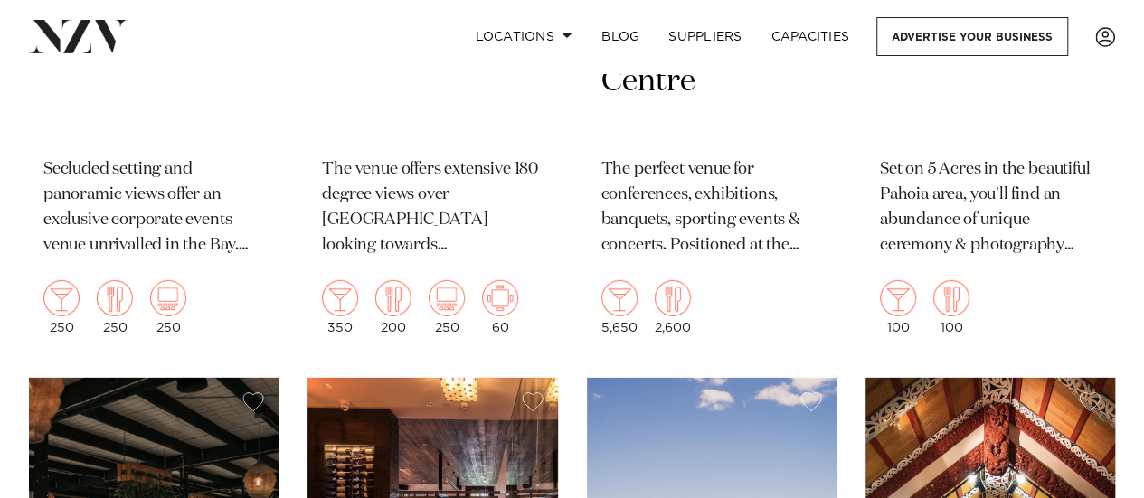
scroll to position [2792, 0]
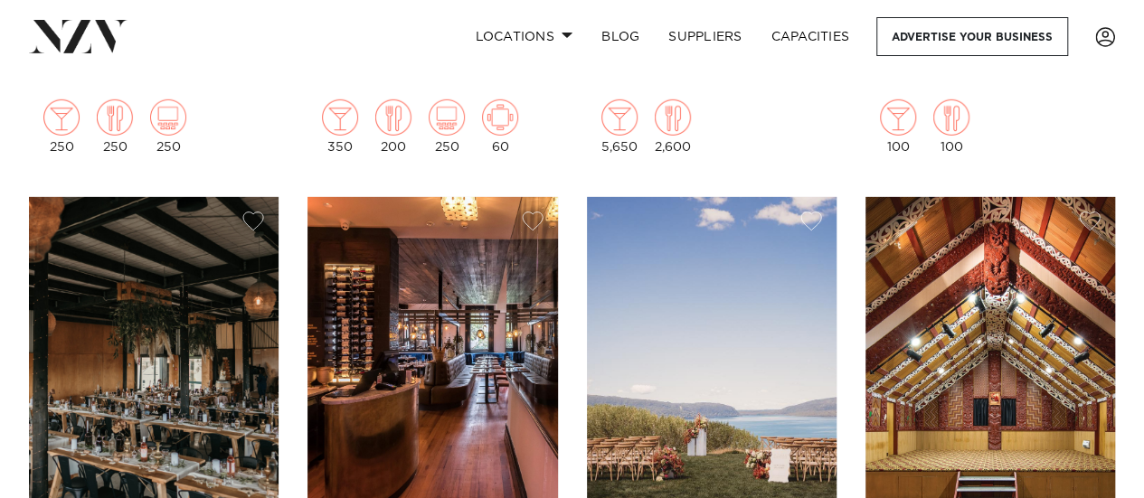
click at [640, 377] on img at bounding box center [711, 364] width 249 height 335
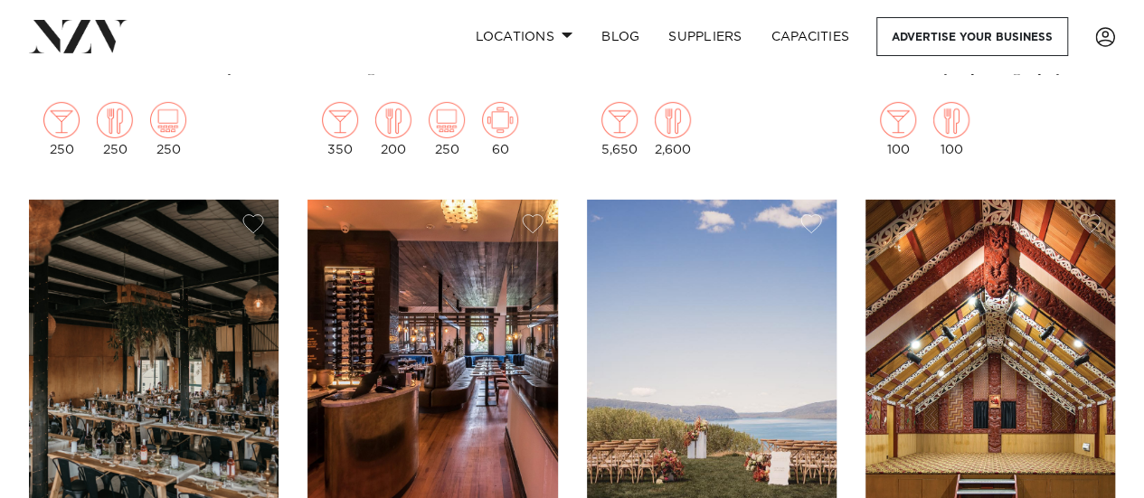
scroll to position [2779, 0]
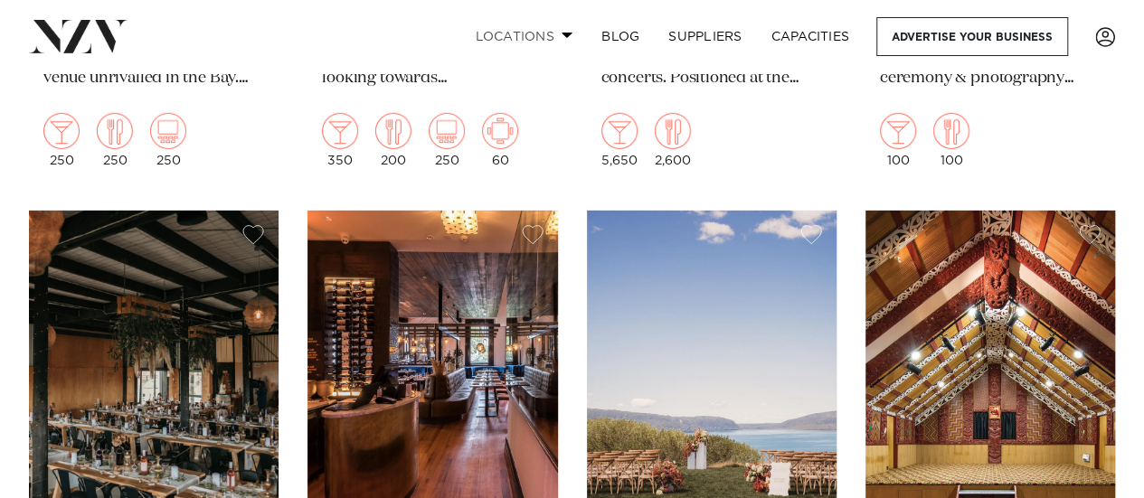
click at [514, 38] on link "Locations" at bounding box center [523, 36] width 127 height 39
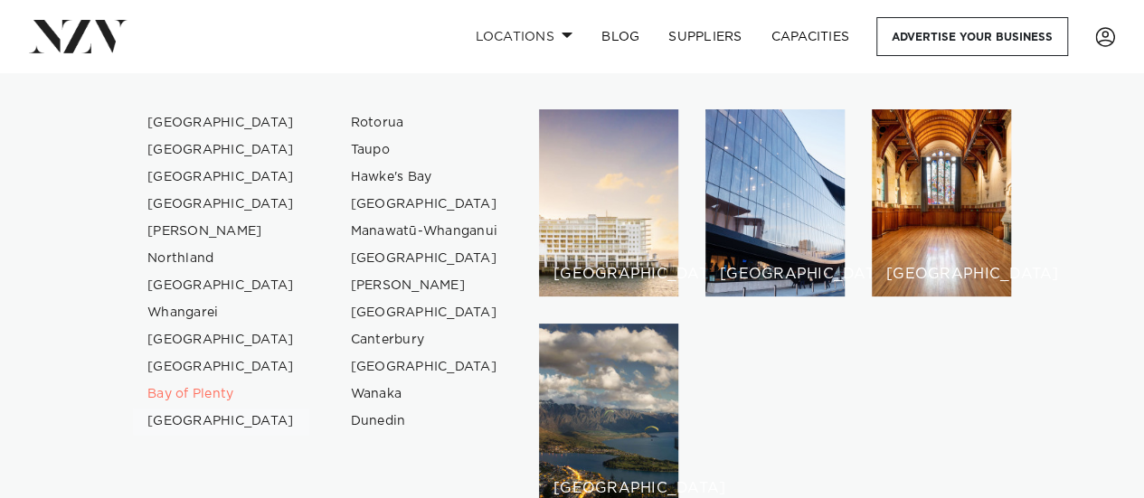
click at [179, 411] on link "[GEOGRAPHIC_DATA]" at bounding box center [221, 421] width 176 height 27
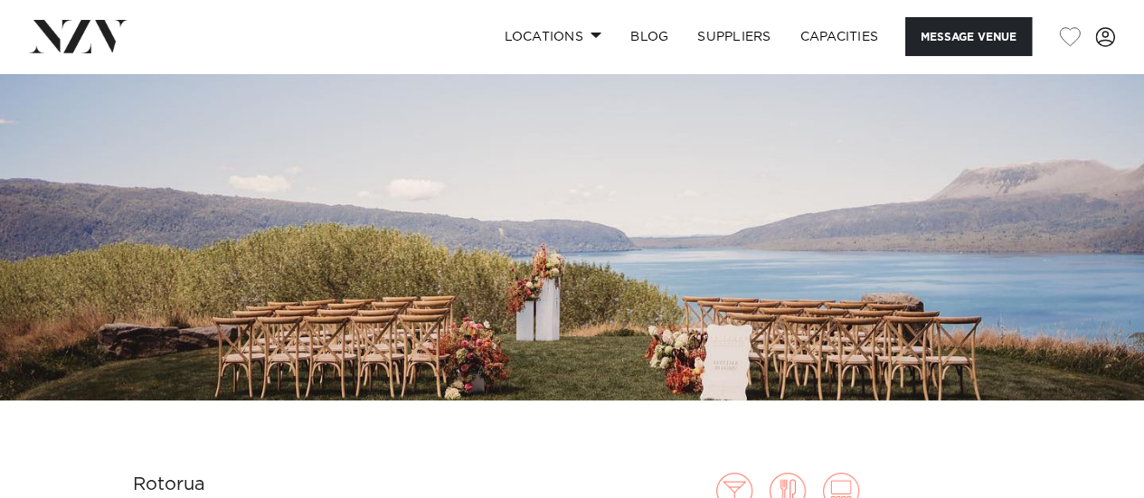
scroll to position [181, 0]
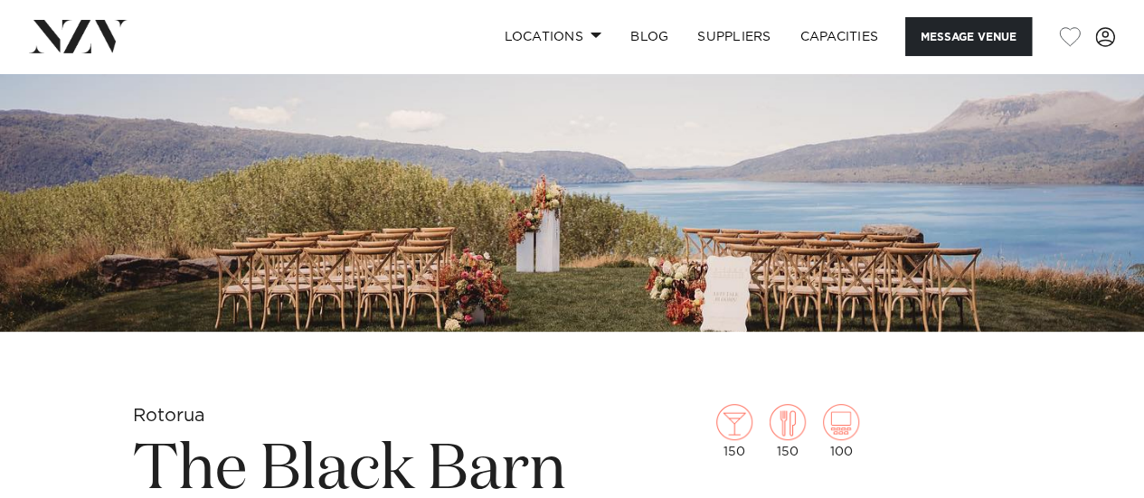
scroll to position [271, 0]
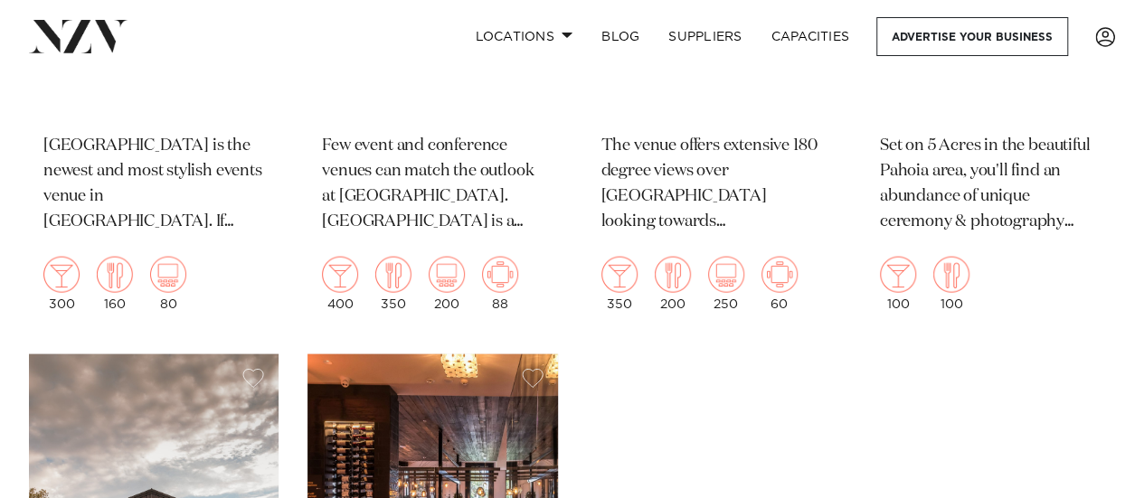
scroll to position [2079, 0]
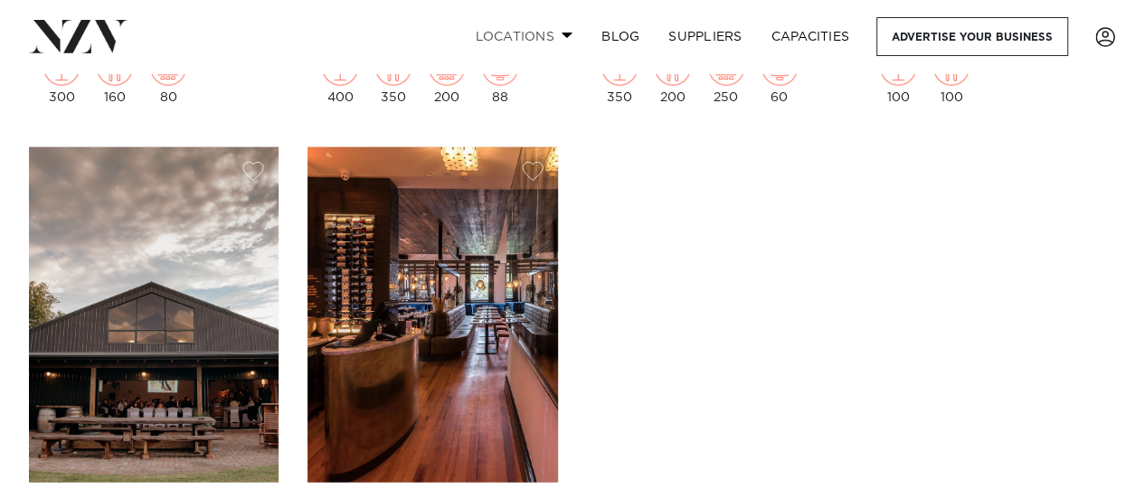
click at [514, 41] on link "Locations" at bounding box center [523, 36] width 127 height 39
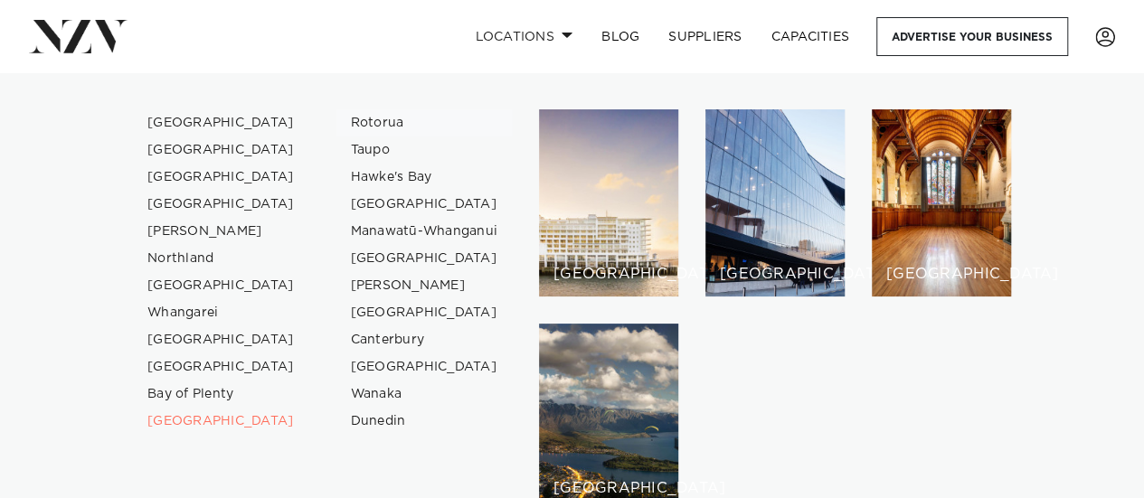
click at [394, 115] on link "Rotorua" at bounding box center [424, 122] width 176 height 27
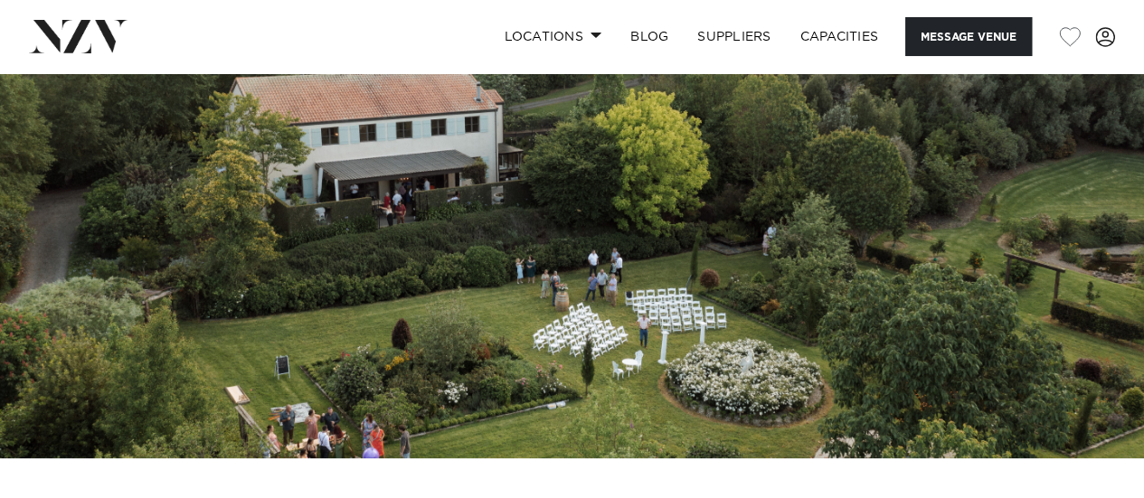
scroll to position [181, 0]
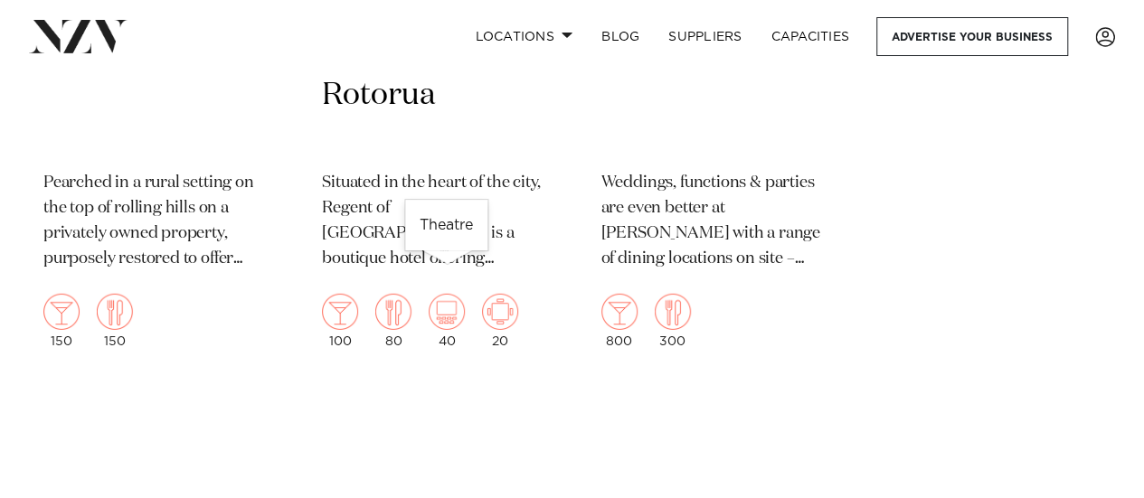
scroll to position [2712, 0]
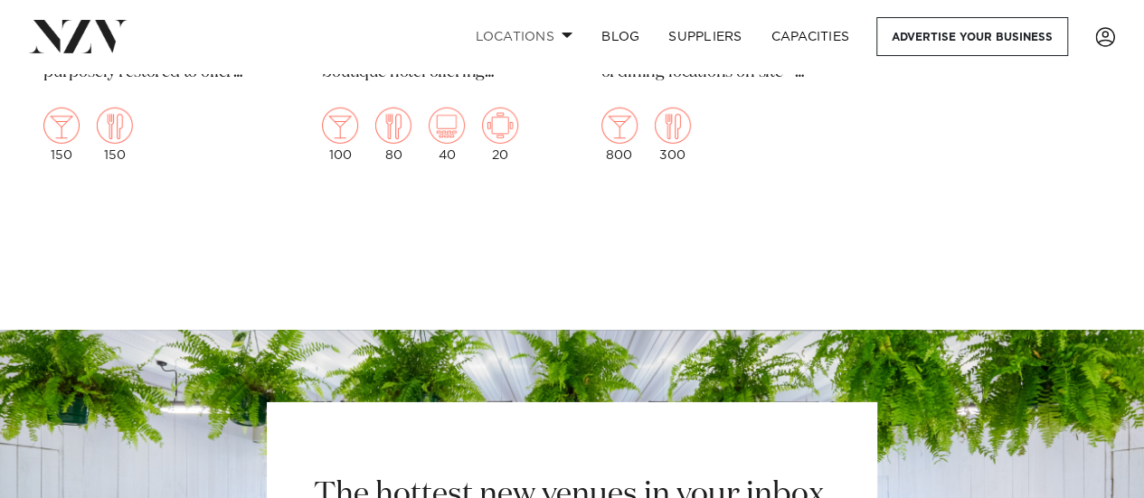
drag, startPoint x: 492, startPoint y: 49, endPoint x: 502, endPoint y: 61, distance: 15.4
click at [494, 49] on link "Locations" at bounding box center [523, 36] width 127 height 39
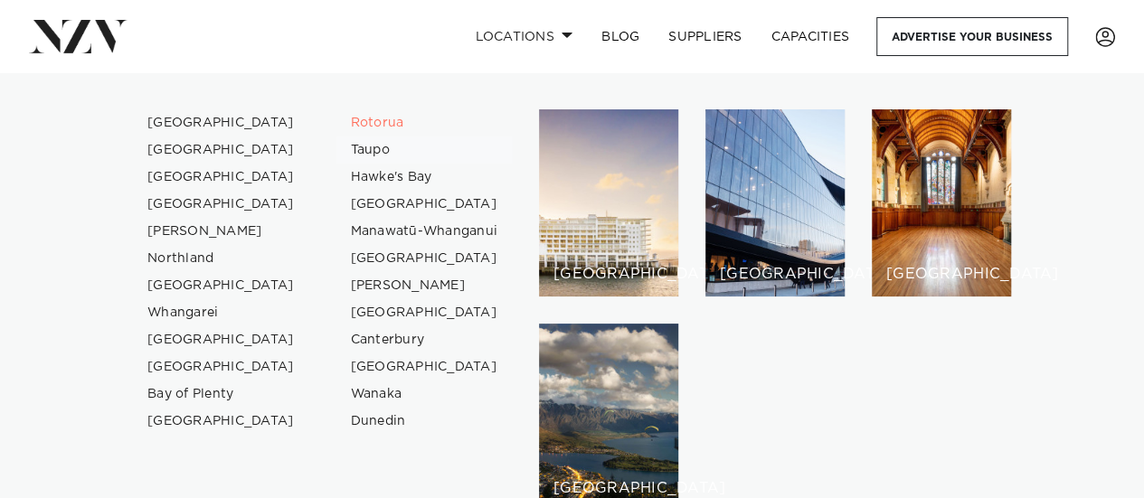
click at [360, 155] on link "Taupo" at bounding box center [424, 150] width 176 height 27
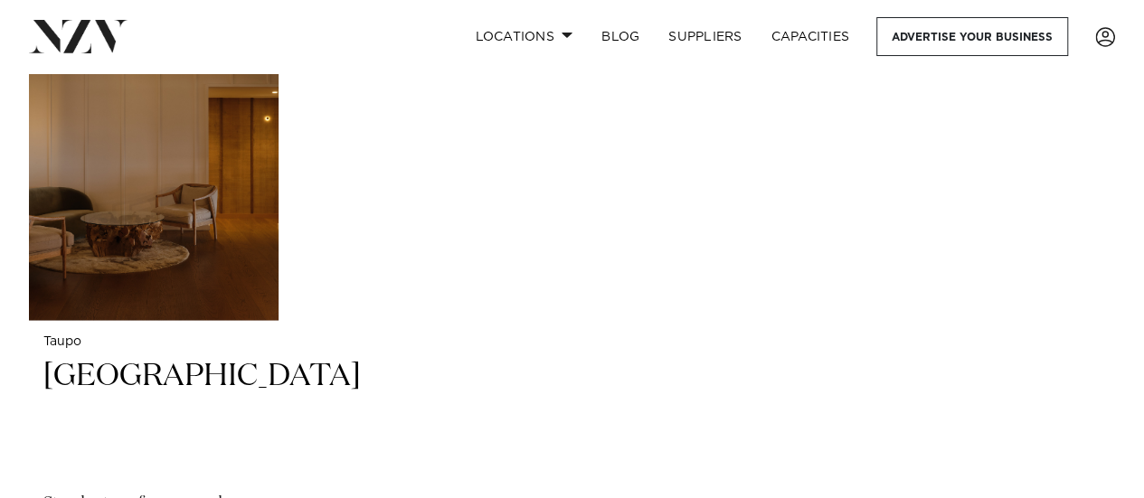
scroll to position [1537, 0]
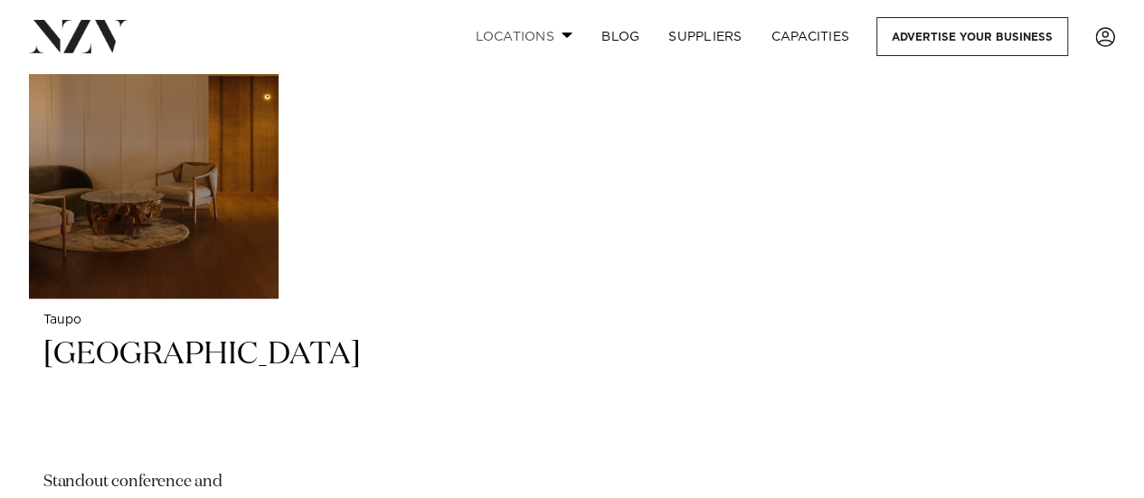
click at [509, 34] on link "Locations" at bounding box center [523, 36] width 127 height 39
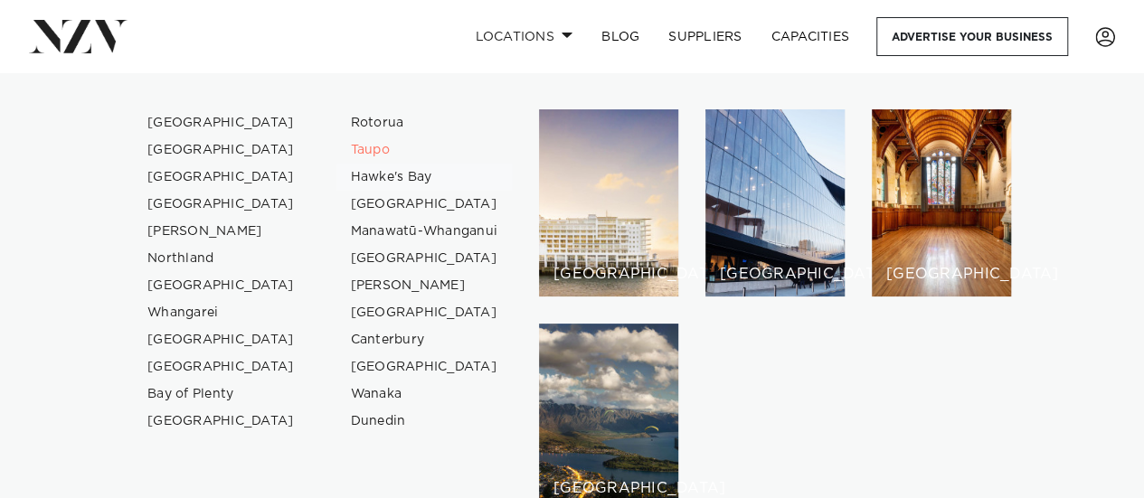
click at [371, 174] on link "Hawke's Bay" at bounding box center [424, 177] width 176 height 27
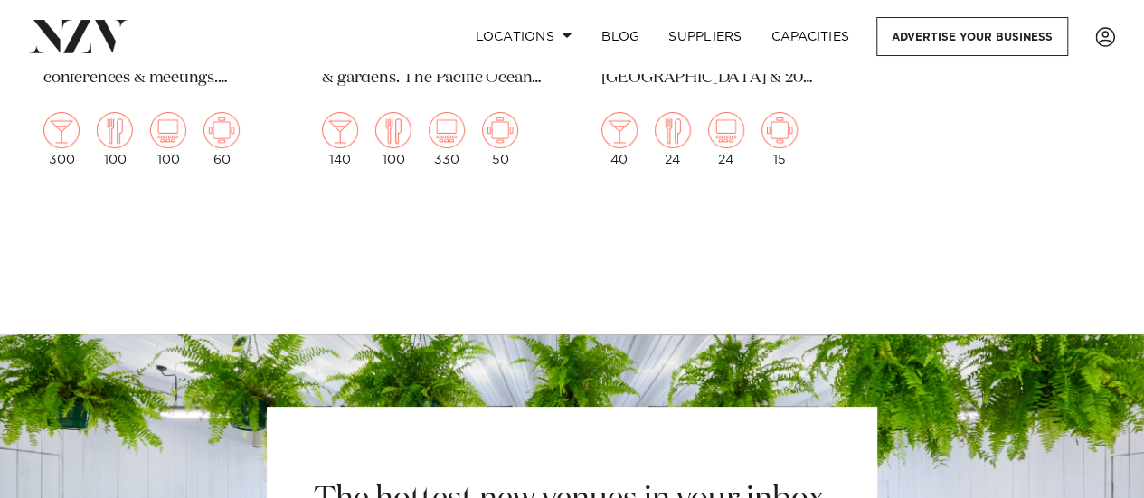
scroll to position [3616, 0]
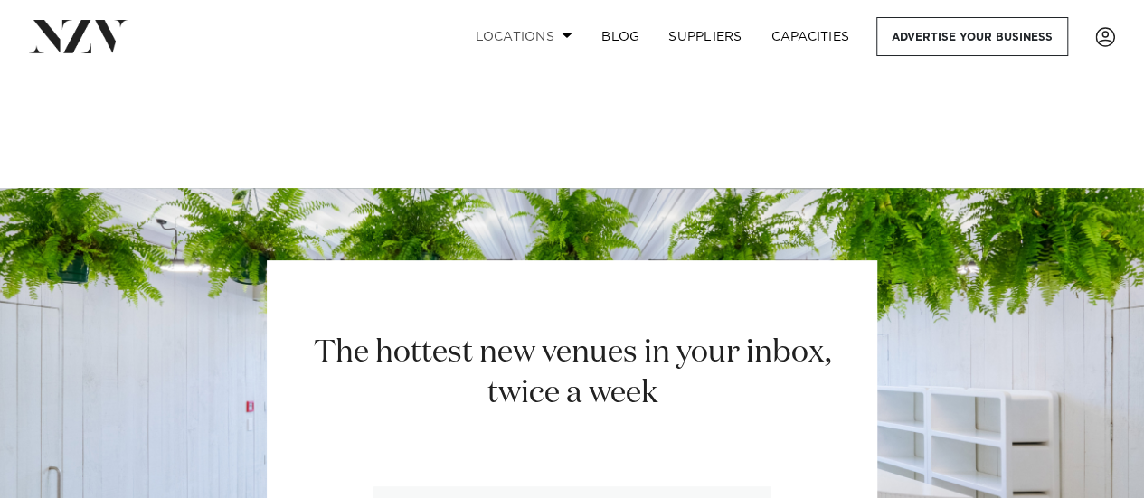
click at [532, 42] on link "Locations" at bounding box center [523, 36] width 127 height 39
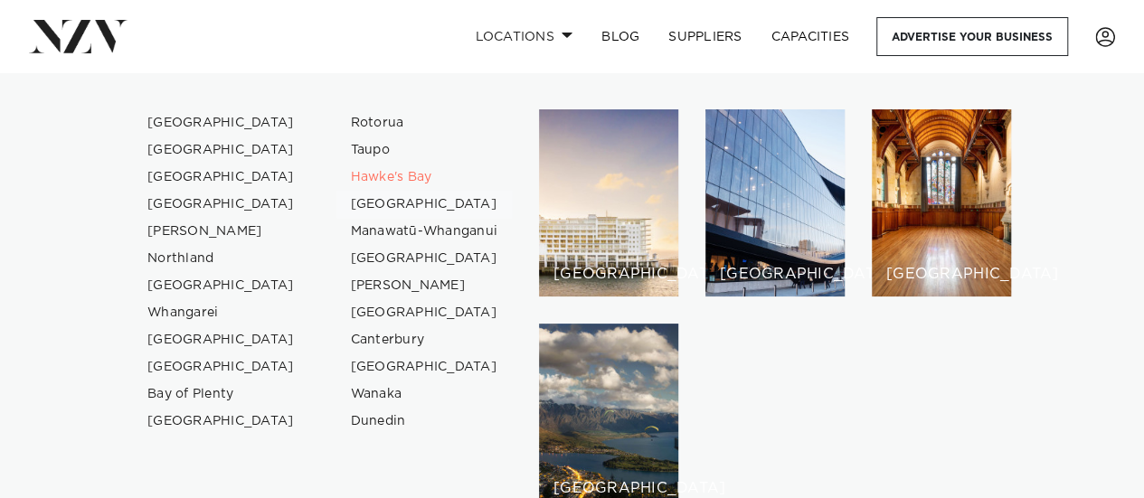
click at [405, 202] on link "[GEOGRAPHIC_DATA]" at bounding box center [424, 204] width 176 height 27
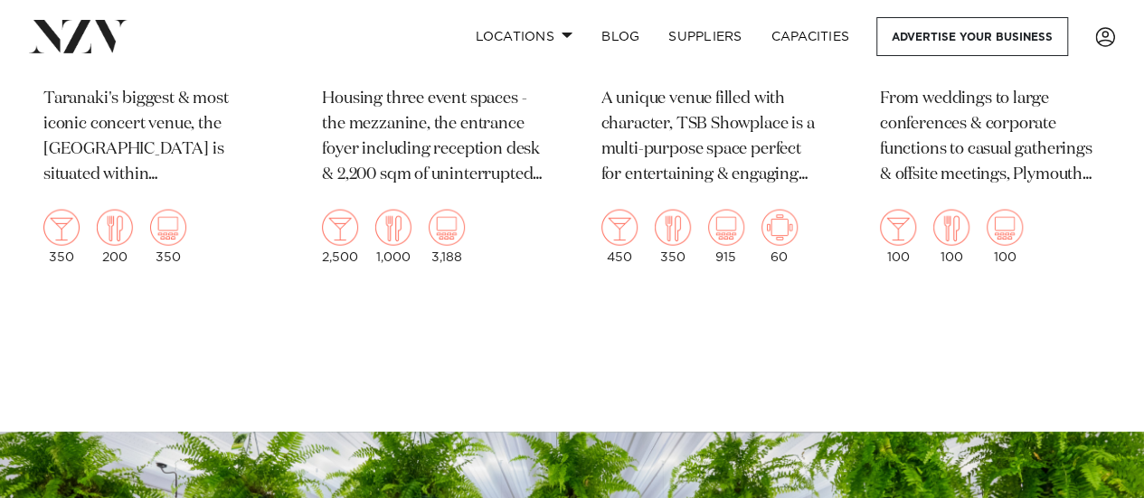
scroll to position [1989, 0]
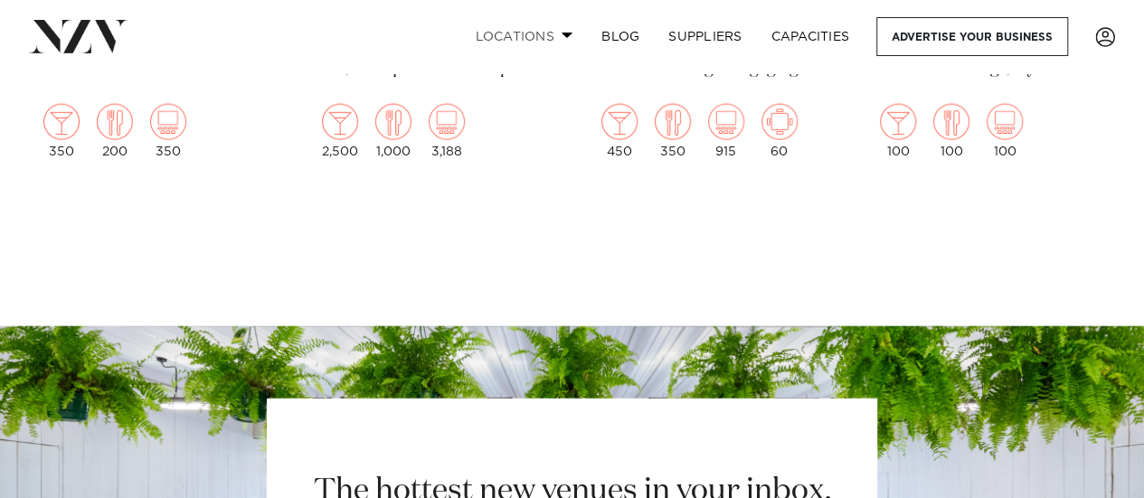
click at [523, 33] on link "Locations" at bounding box center [523, 36] width 127 height 39
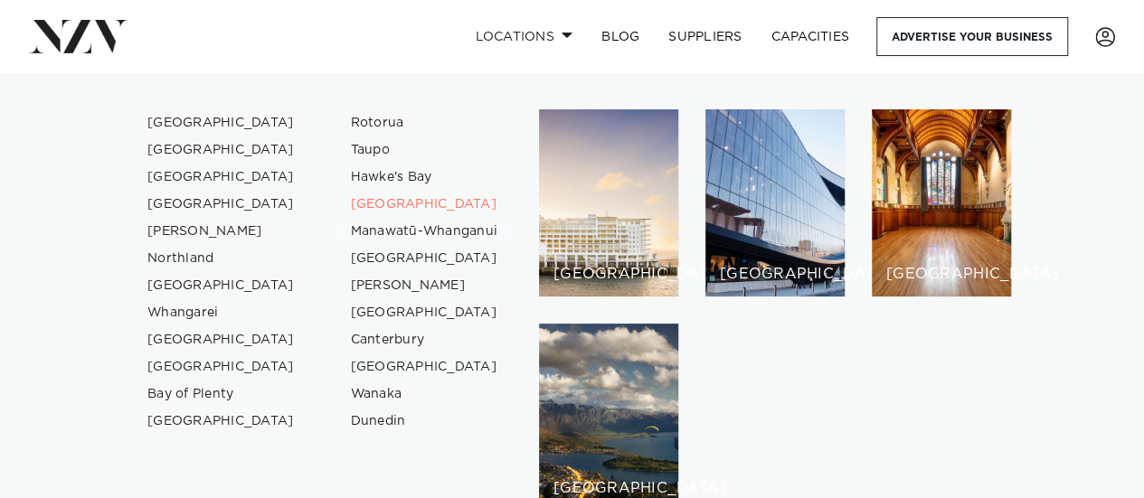
click at [425, 227] on link "Manawatū-Whanganui" at bounding box center [424, 231] width 176 height 27
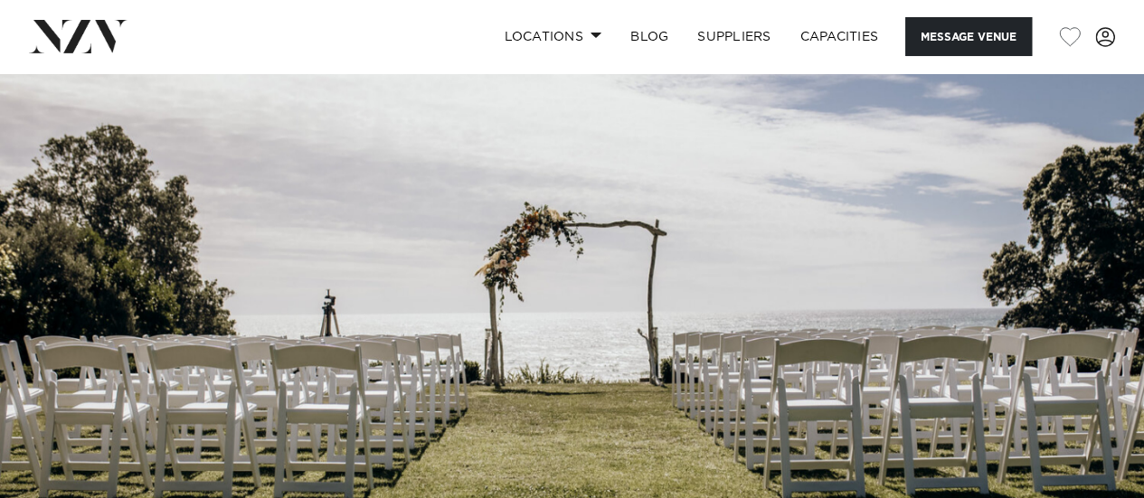
scroll to position [90, 0]
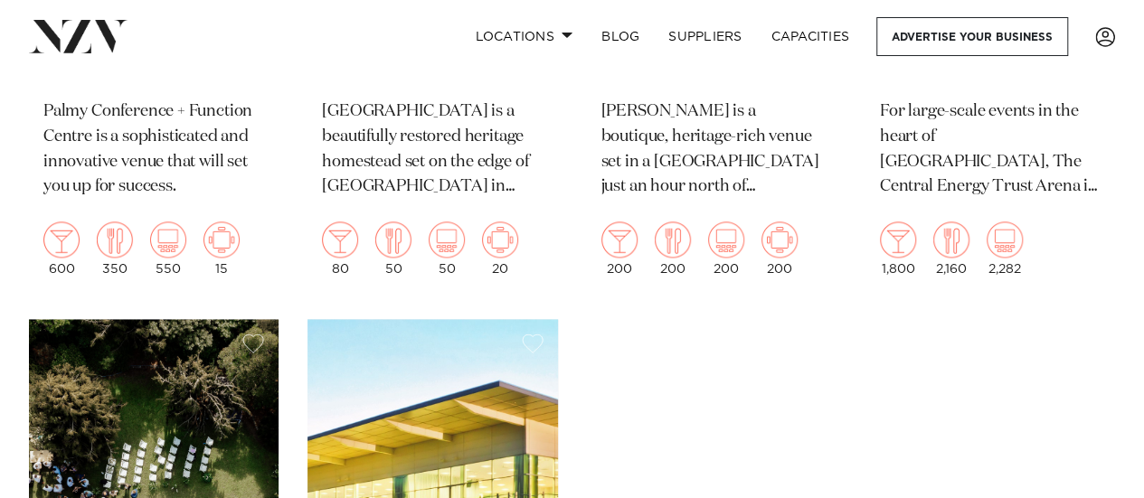
scroll to position [1356, 0]
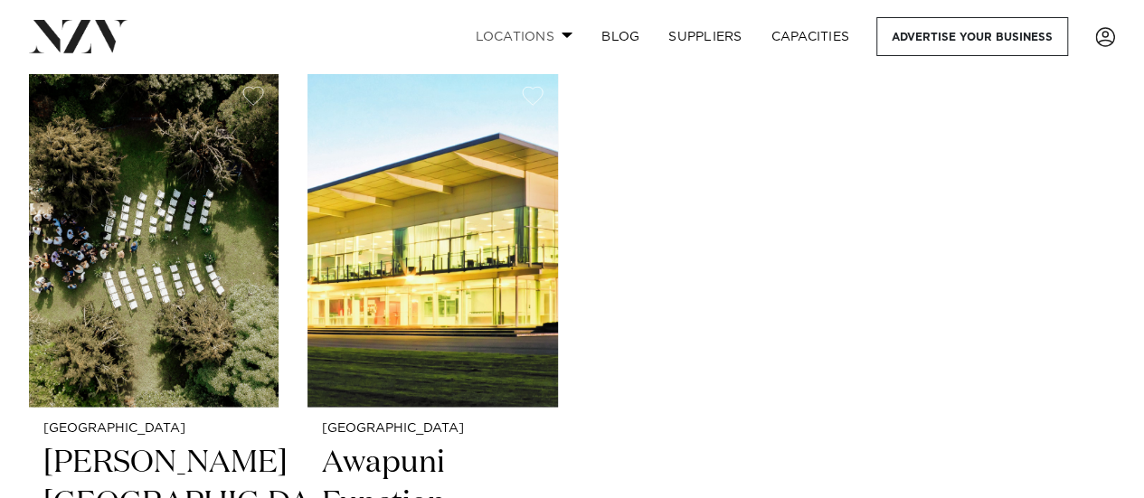
click at [522, 21] on link "Locations" at bounding box center [523, 36] width 127 height 39
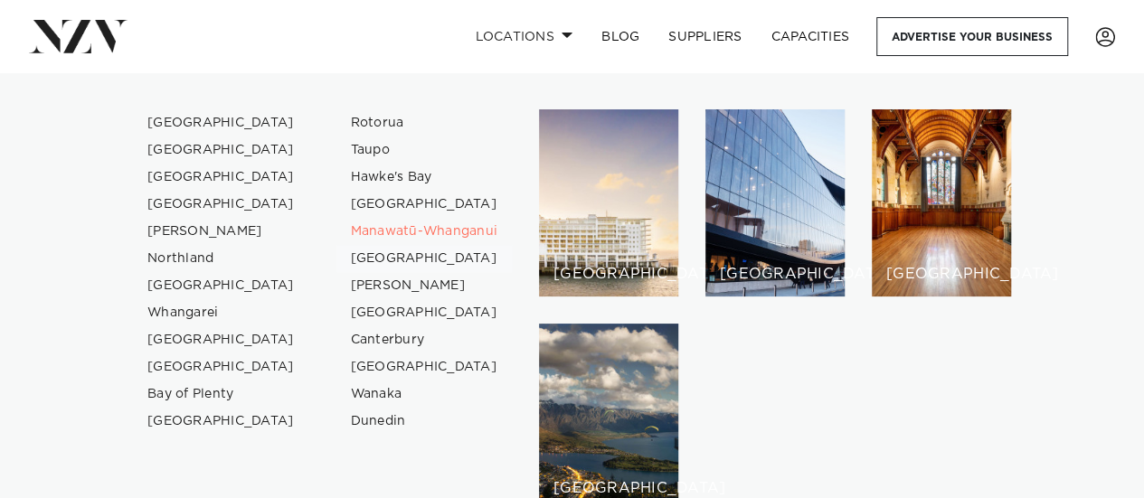
click at [423, 250] on link "[GEOGRAPHIC_DATA]" at bounding box center [424, 258] width 176 height 27
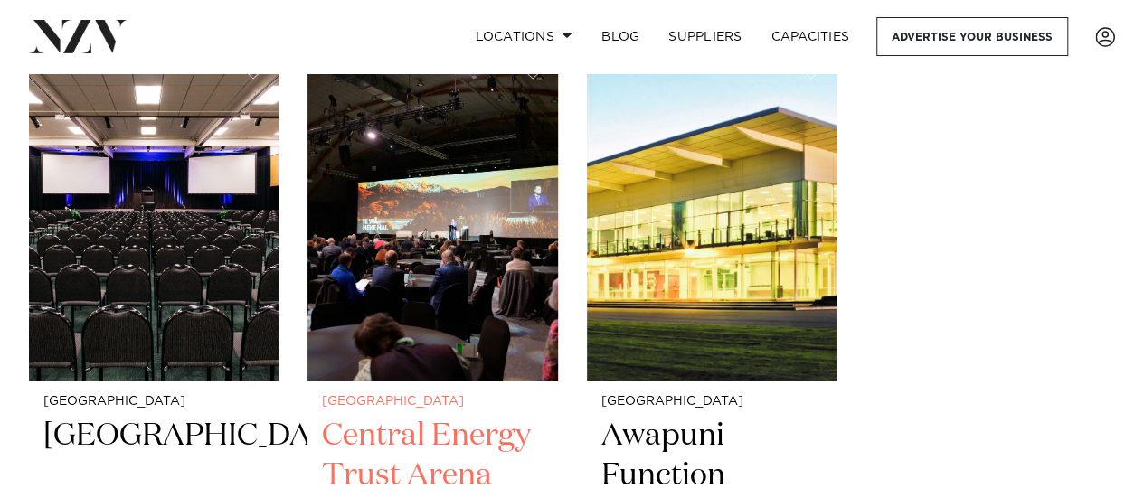
scroll to position [362, 0]
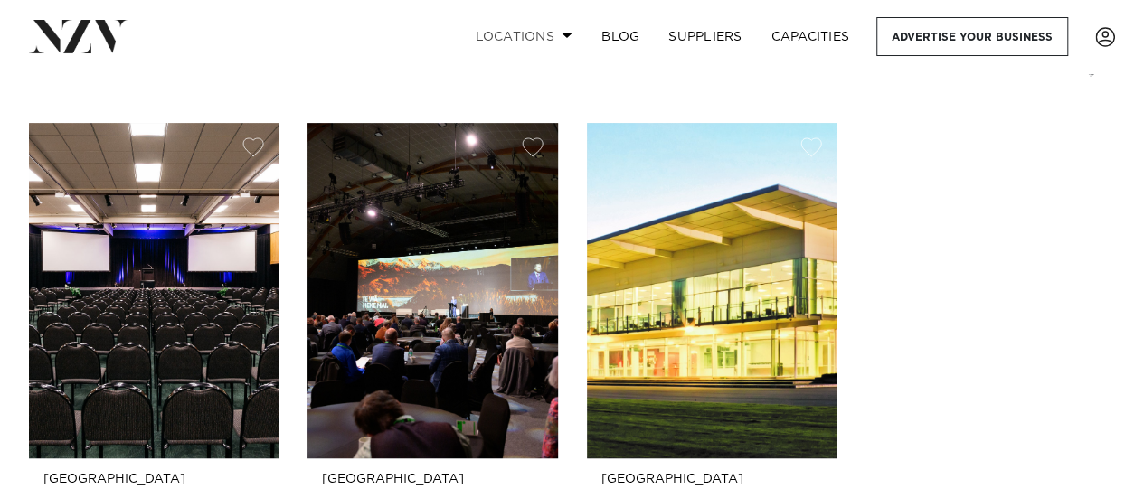
click at [506, 30] on link "Locations" at bounding box center [523, 36] width 127 height 39
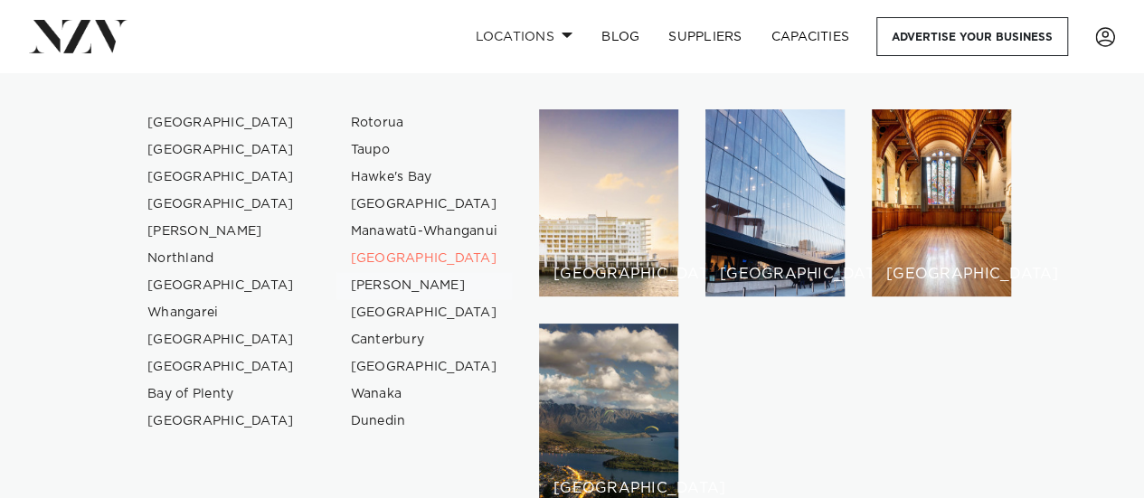
click at [398, 280] on link "[PERSON_NAME]" at bounding box center [424, 285] width 176 height 27
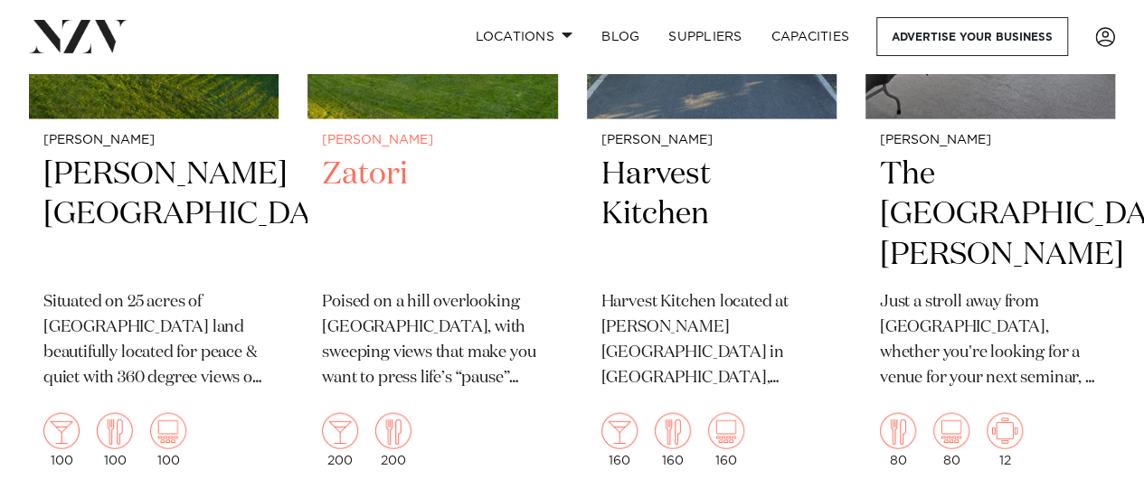
scroll to position [1537, 0]
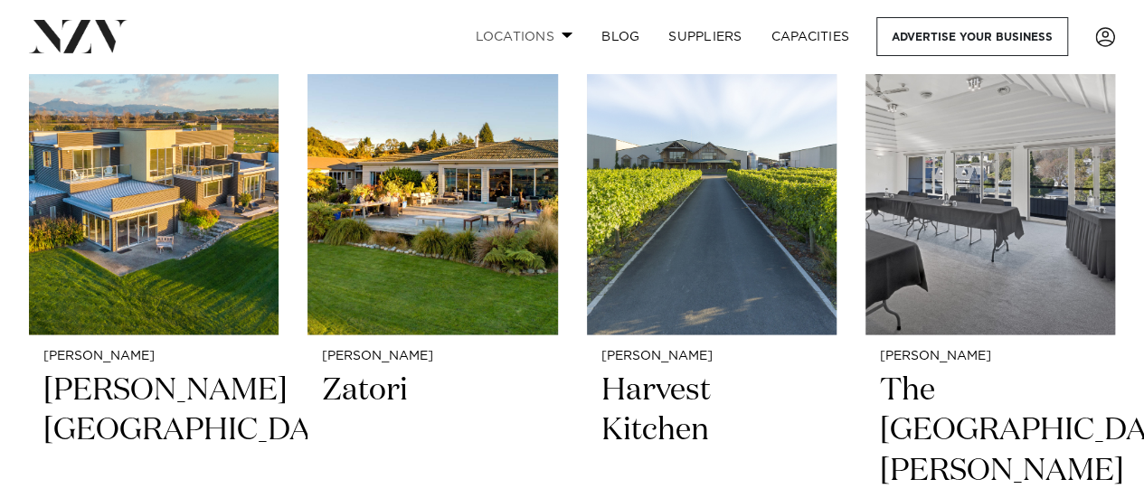
click at [556, 34] on link "Locations" at bounding box center [523, 36] width 127 height 39
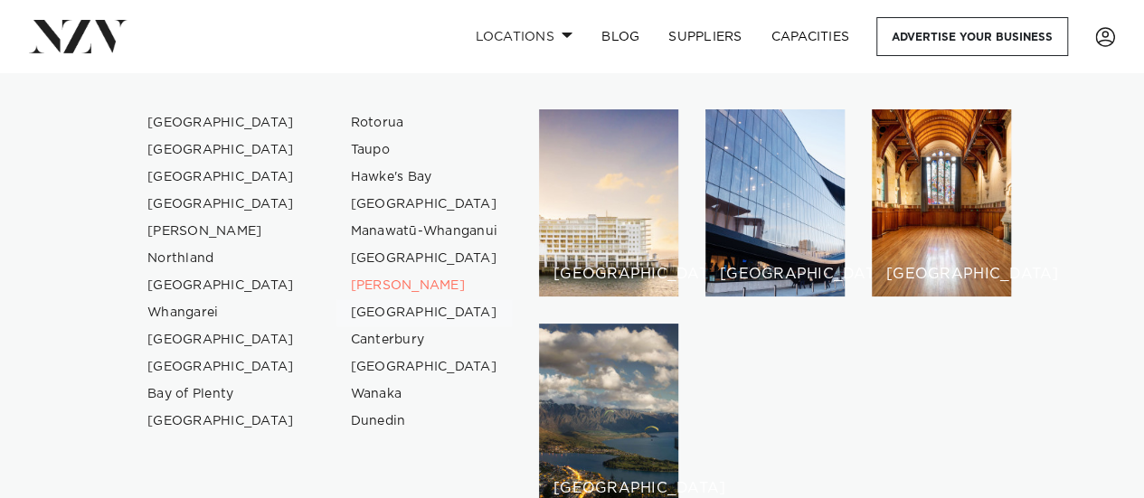
click at [439, 305] on link "[GEOGRAPHIC_DATA]" at bounding box center [424, 312] width 176 height 27
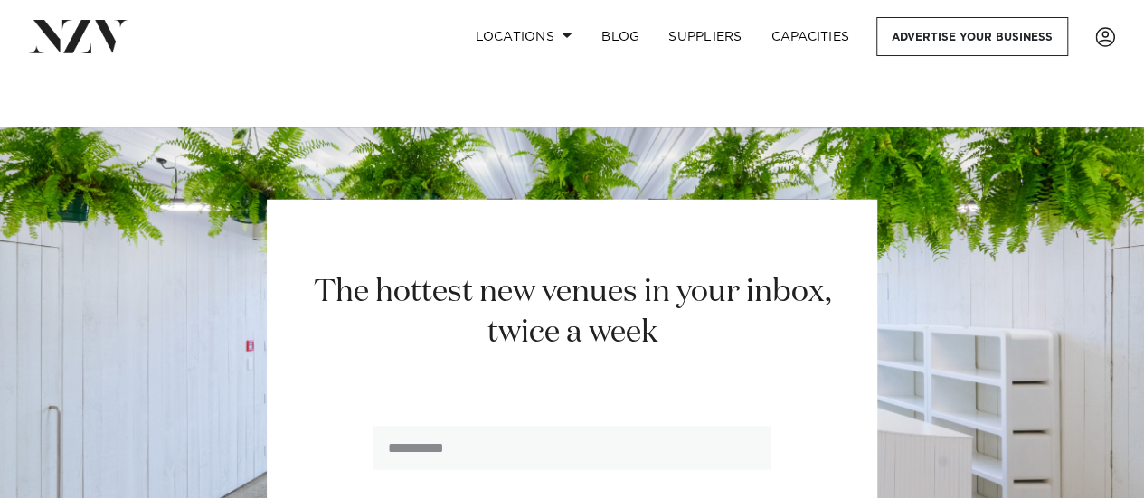
scroll to position [1808, 0]
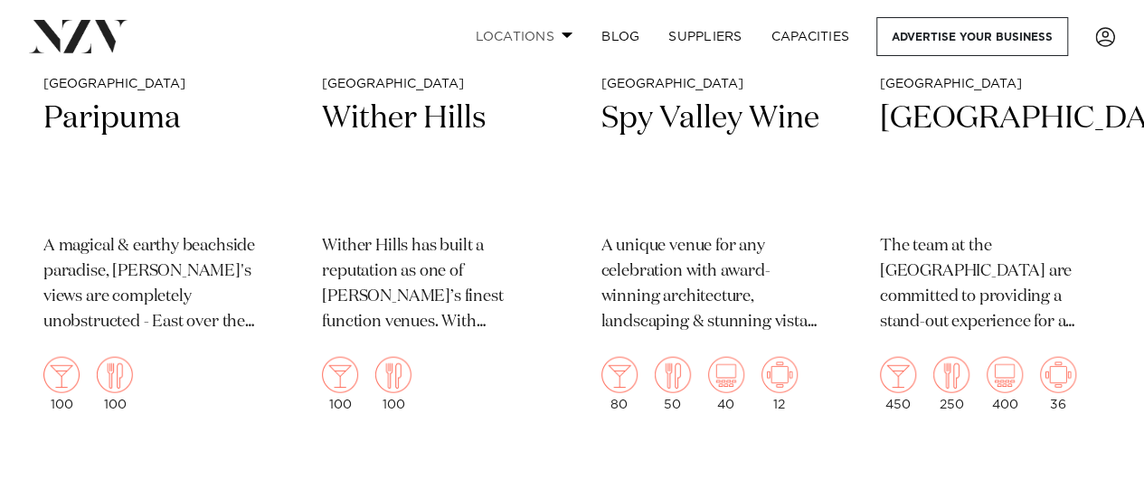
click at [503, 33] on link "Locations" at bounding box center [523, 36] width 127 height 39
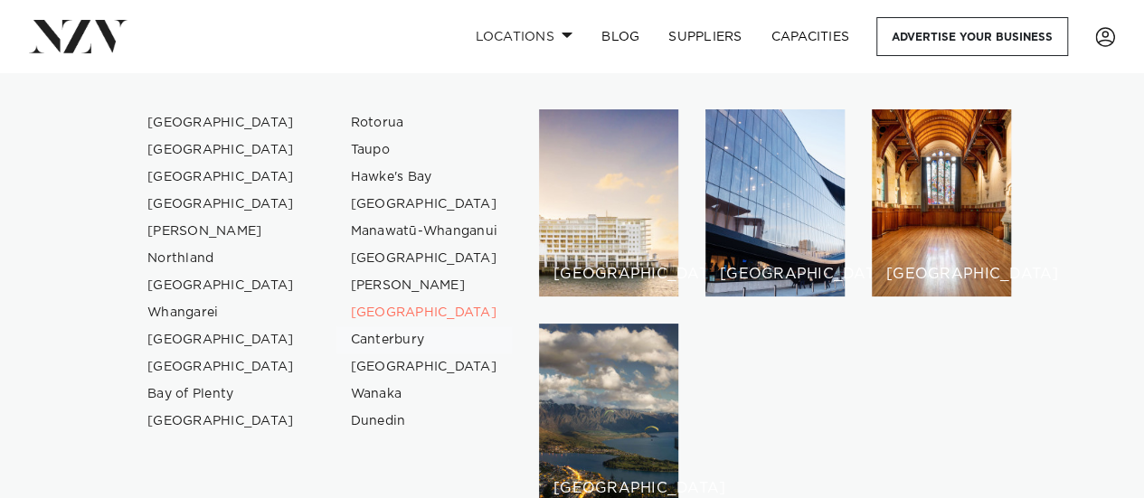
click at [396, 338] on link "Canterbury" at bounding box center [424, 339] width 176 height 27
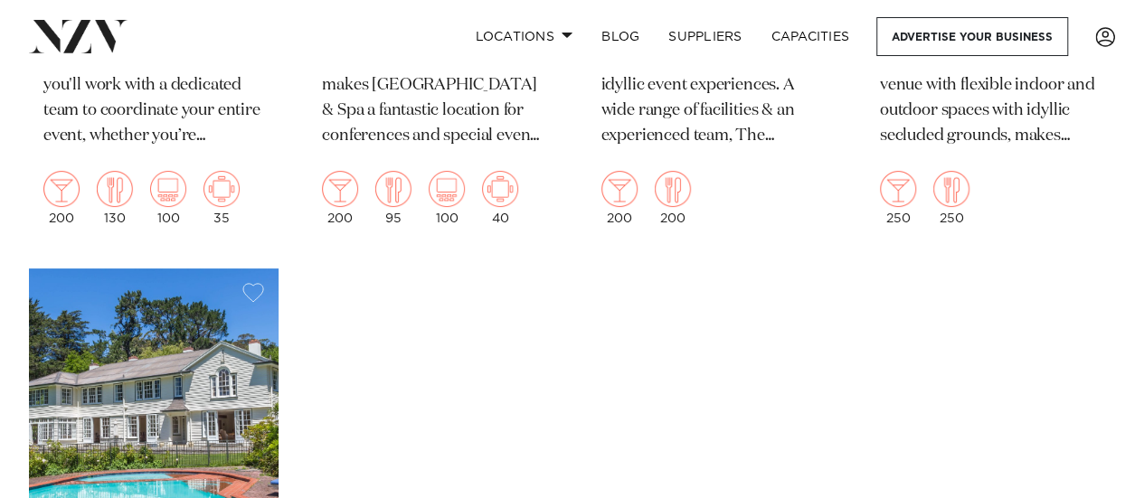
scroll to position [3254, 0]
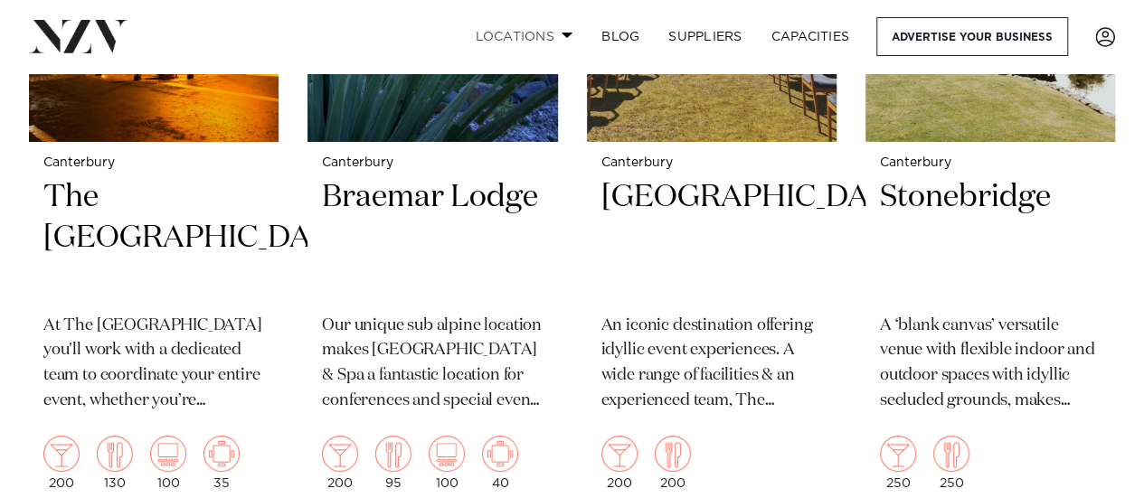
click at [510, 32] on link "Locations" at bounding box center [523, 36] width 127 height 39
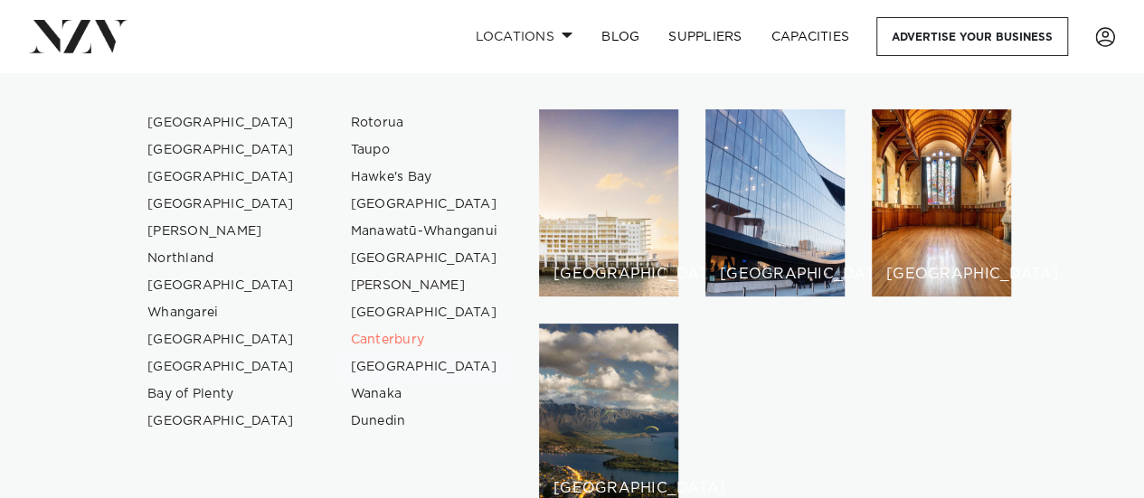
click at [396, 361] on link "[GEOGRAPHIC_DATA]" at bounding box center [424, 366] width 176 height 27
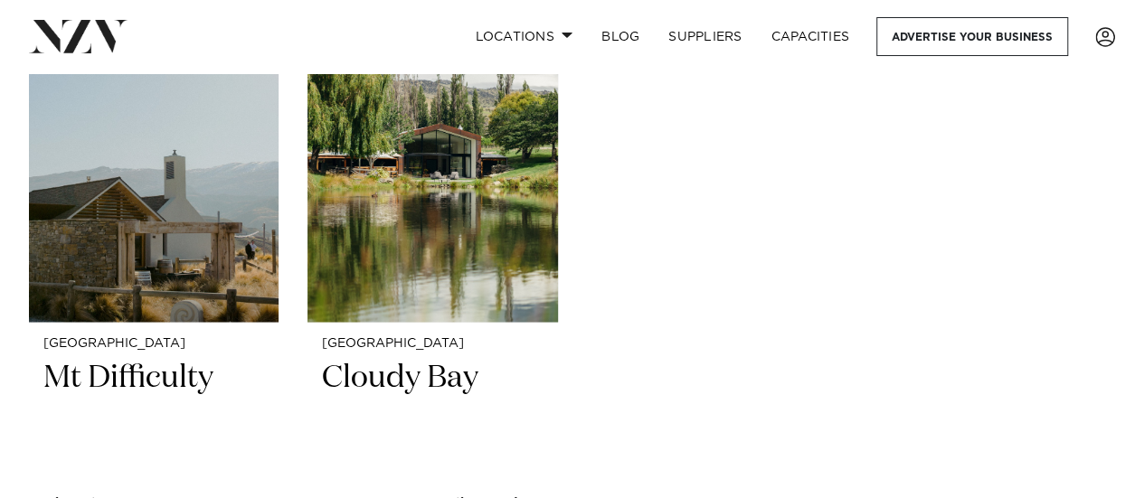
scroll to position [1627, 0]
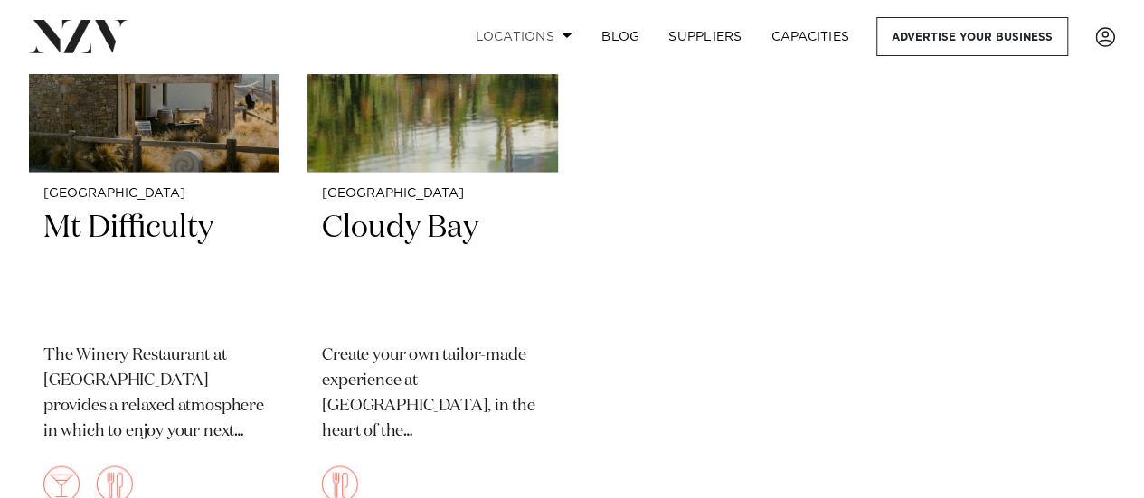
click at [515, 33] on link "Locations" at bounding box center [523, 36] width 127 height 39
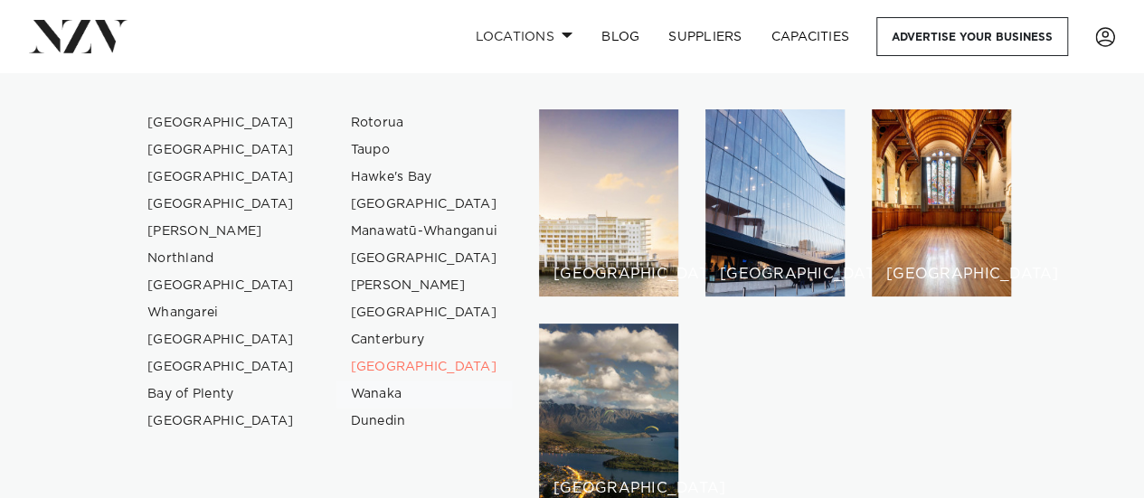
click at [398, 395] on link "Wanaka" at bounding box center [424, 394] width 176 height 27
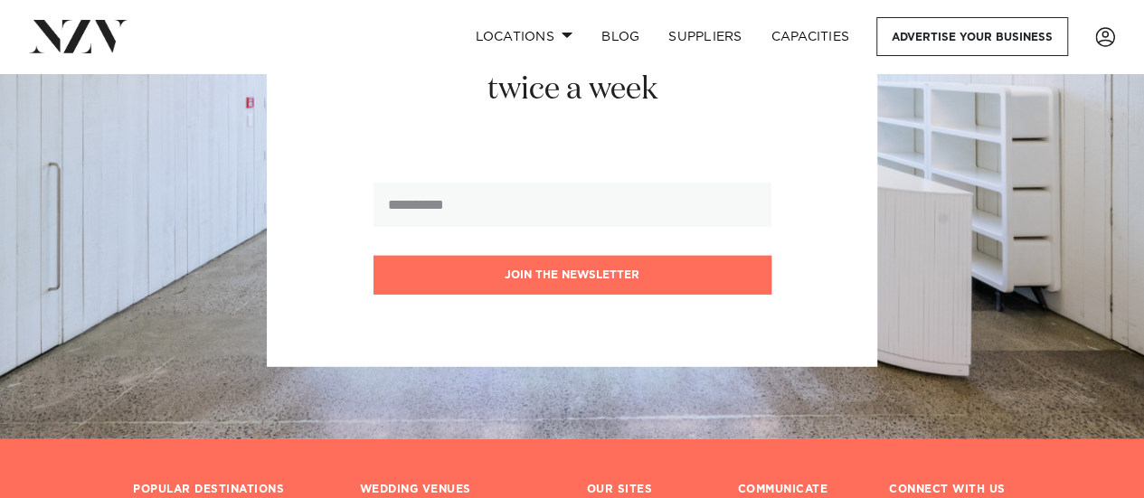
scroll to position [2622, 0]
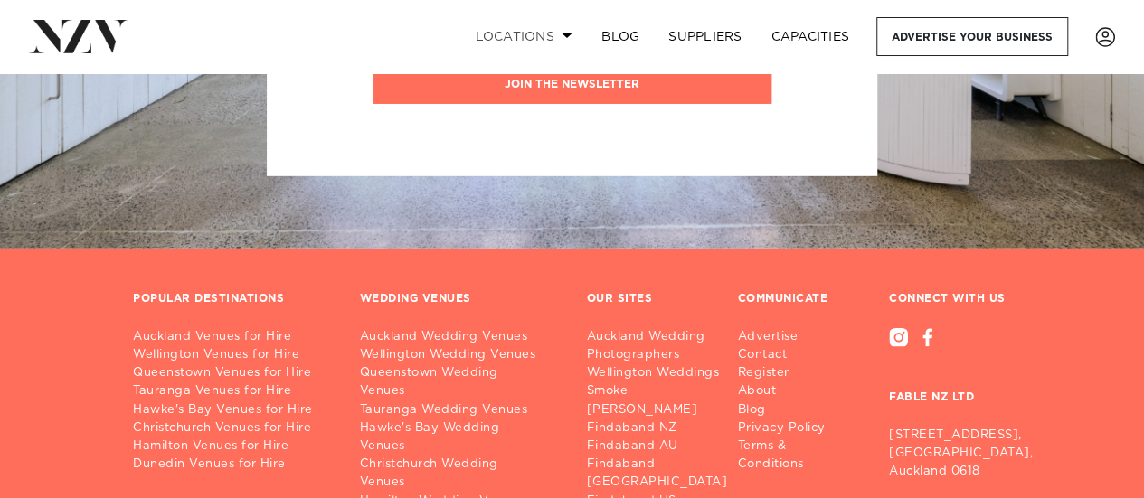
click at [537, 33] on link "Locations" at bounding box center [523, 36] width 127 height 39
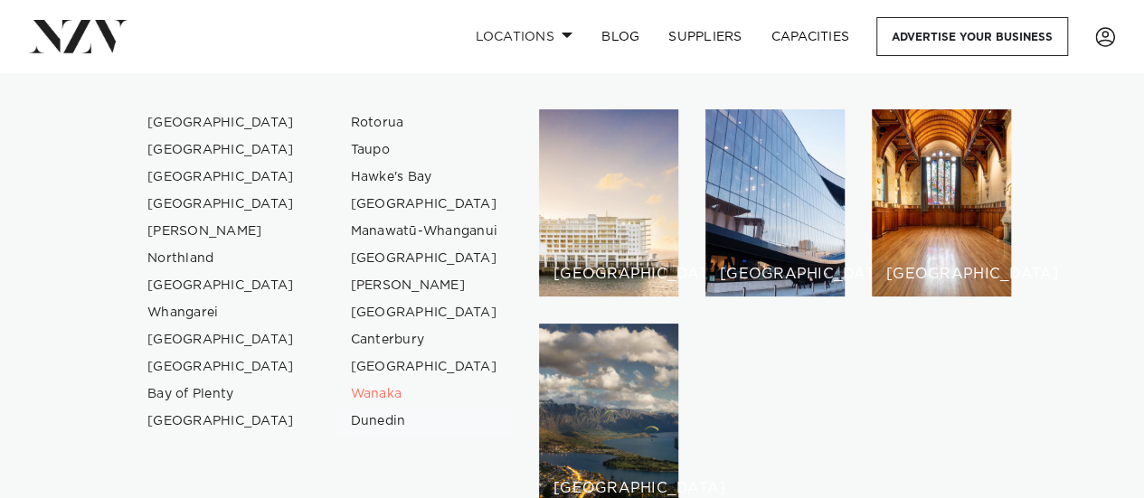
click at [378, 422] on link "Dunedin" at bounding box center [424, 421] width 176 height 27
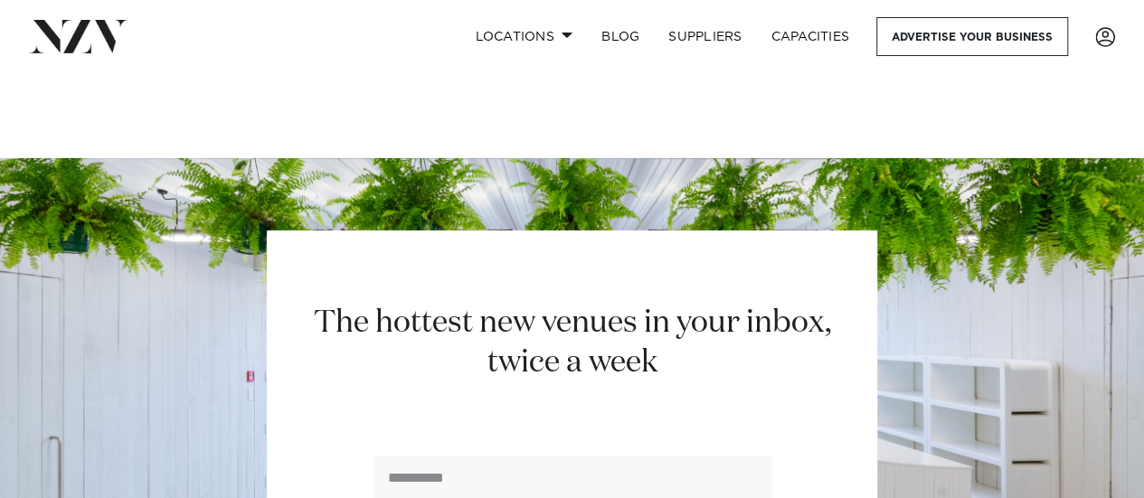
scroll to position [2983, 0]
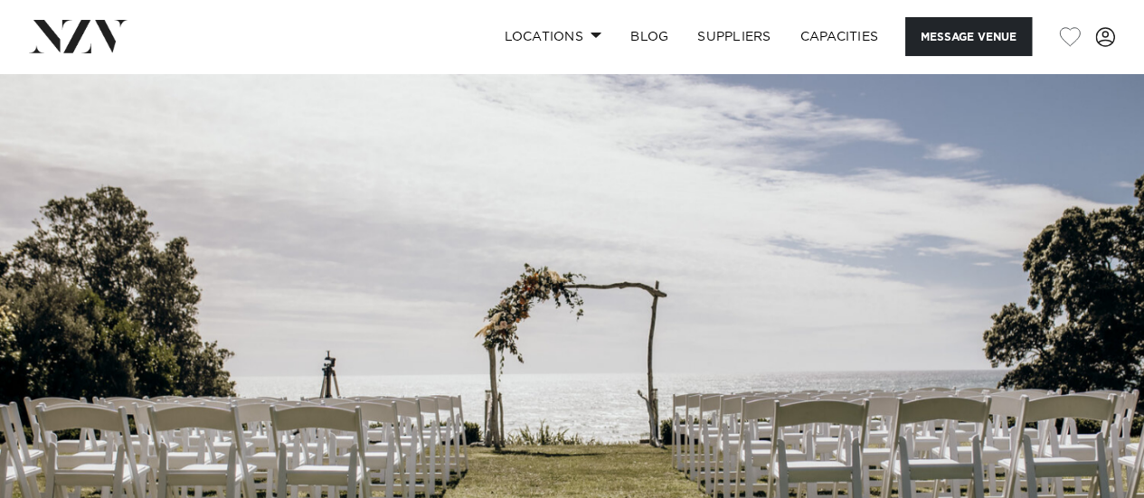
scroll to position [90, 0]
click at [539, 34] on link "Locations" at bounding box center [552, 36] width 127 height 39
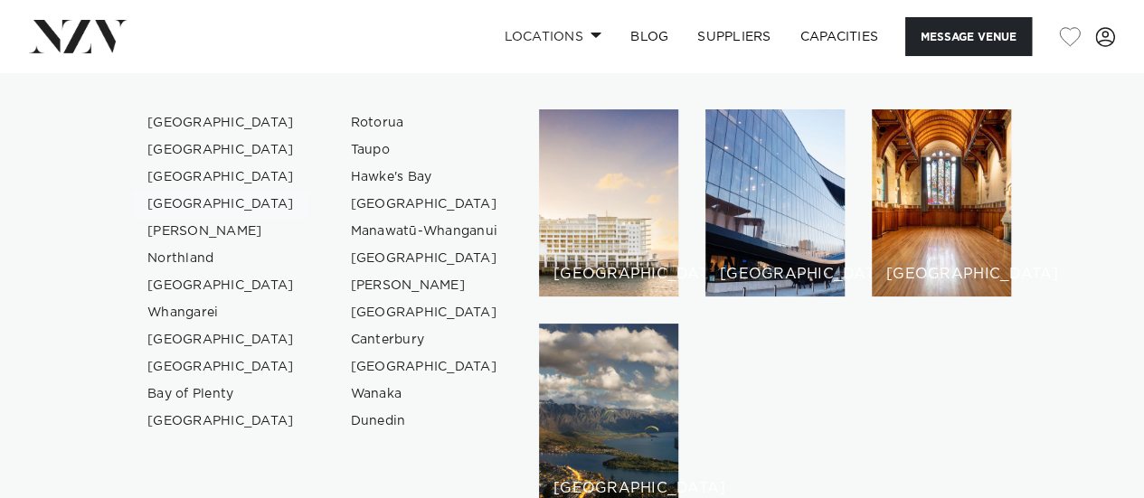
click at [219, 200] on link "[GEOGRAPHIC_DATA]" at bounding box center [221, 204] width 176 height 27
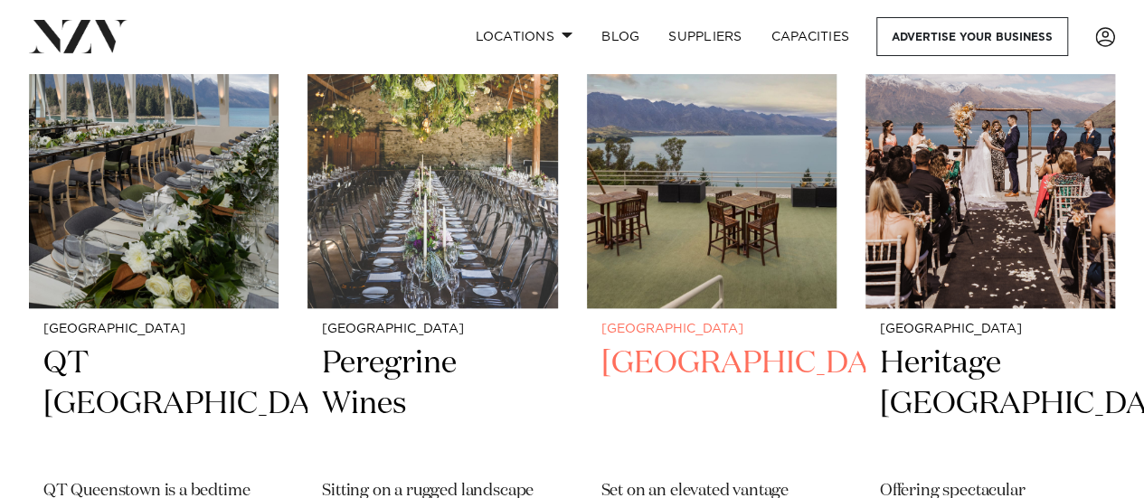
scroll to position [723, 0]
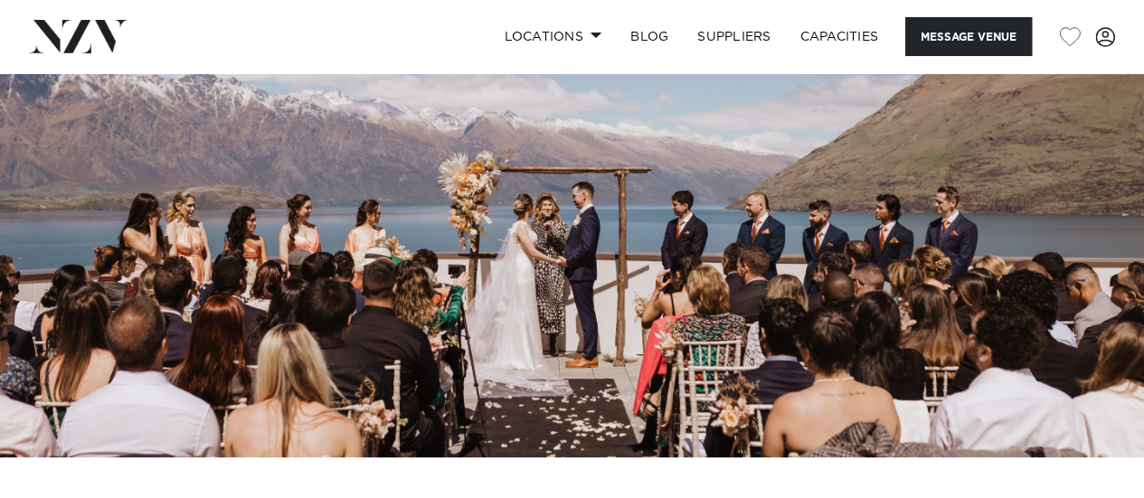
scroll to position [181, 0]
